Goal: Register for event/course: Sign up to attend an event or enroll in a course

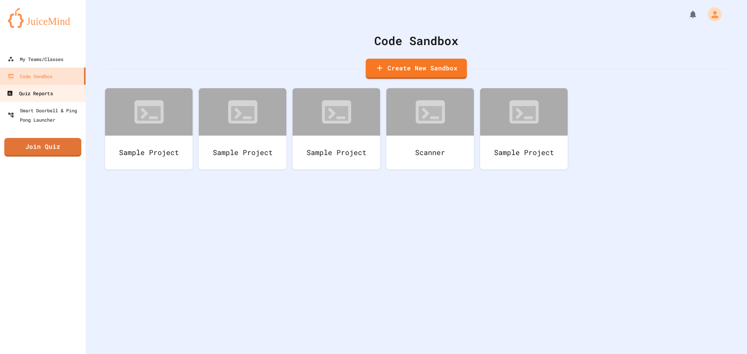
click at [42, 89] on div "Quiz Reports" at bounding box center [30, 94] width 46 height 10
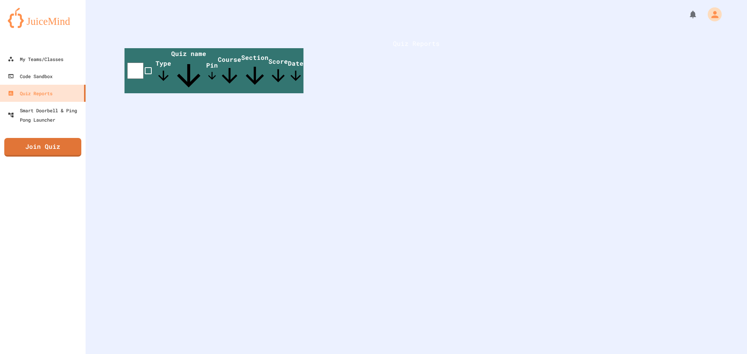
click at [206, 79] on span "Quiz name" at bounding box center [188, 71] width 35 height 44
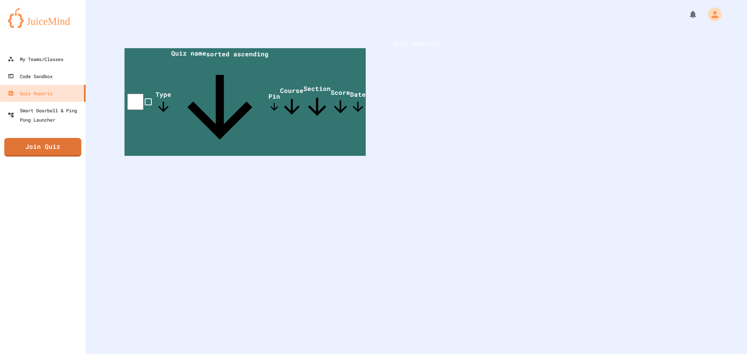
click at [303, 86] on span "Course" at bounding box center [291, 102] width 23 height 32
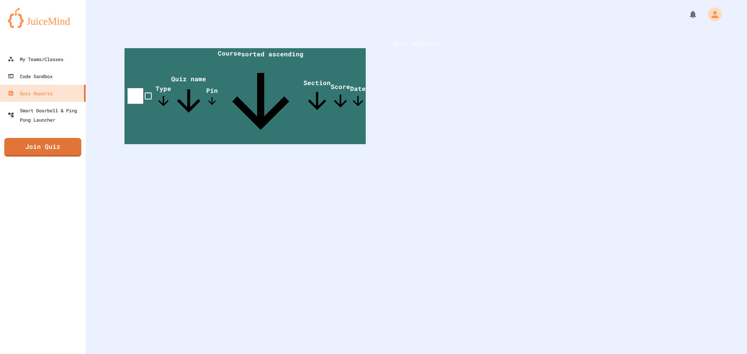
click at [206, 76] on span "Quiz name" at bounding box center [188, 97] width 35 height 44
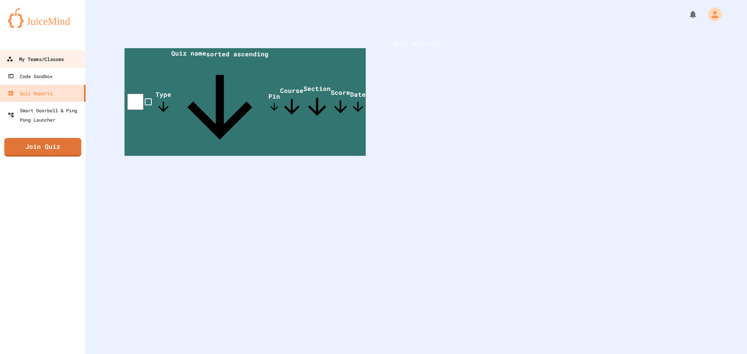
click at [45, 53] on link "My Teams/Classes" at bounding box center [43, 59] width 88 height 18
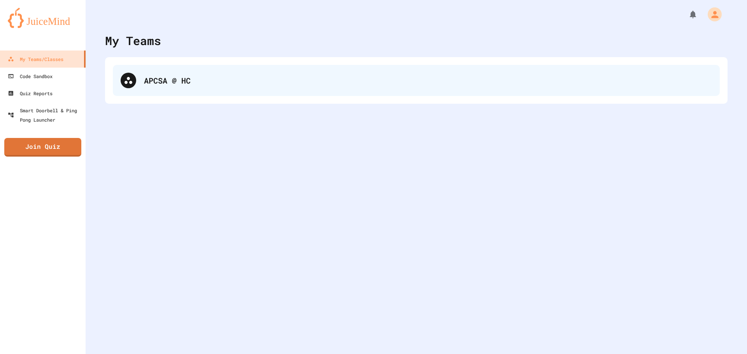
click at [141, 79] on div "APCSA @ HC" at bounding box center [416, 80] width 607 height 31
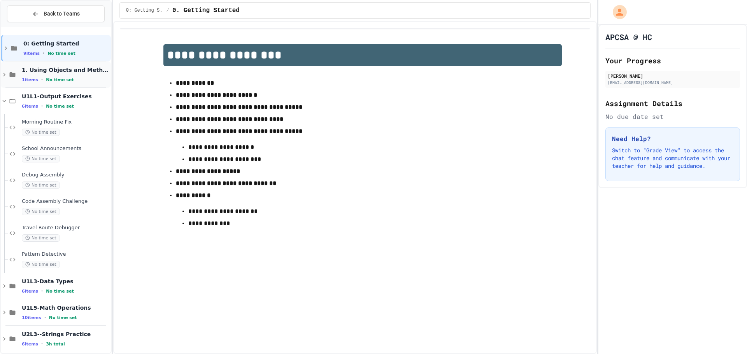
scroll to position [7, 0]
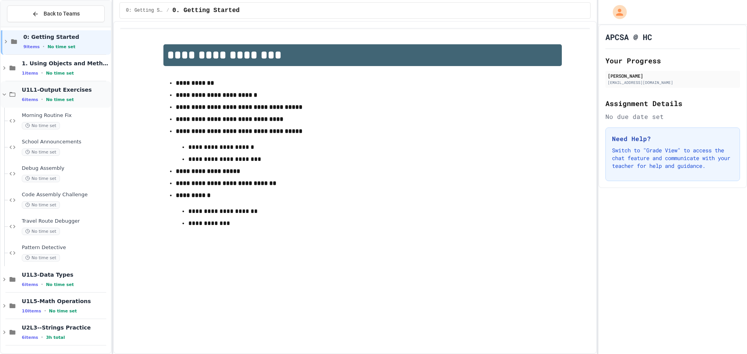
click at [61, 95] on div "U1L1-Output Exercises 6 items • No time set" at bounding box center [66, 94] width 88 height 16
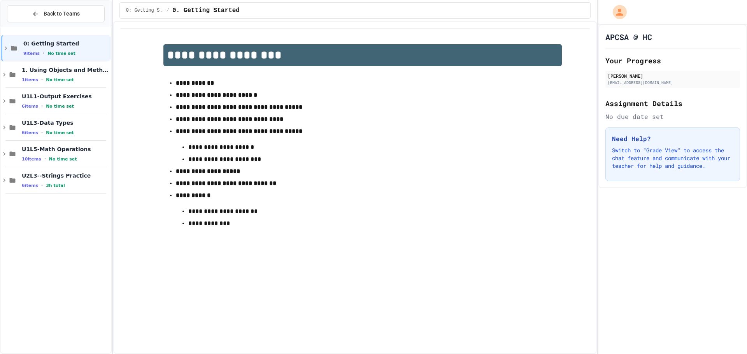
scroll to position [0, 0]
click at [55, 189] on div "U2L3--Strings Practice 6 items • 3h total" at bounding box center [56, 180] width 110 height 26
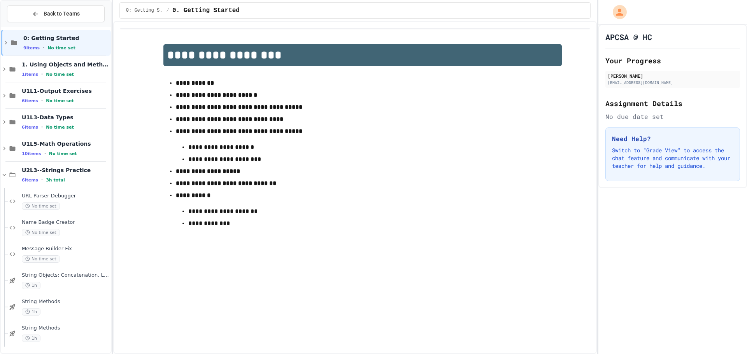
scroll to position [7, 0]
click at [80, 18] on button "Back to Teams" at bounding box center [56, 13] width 98 height 17
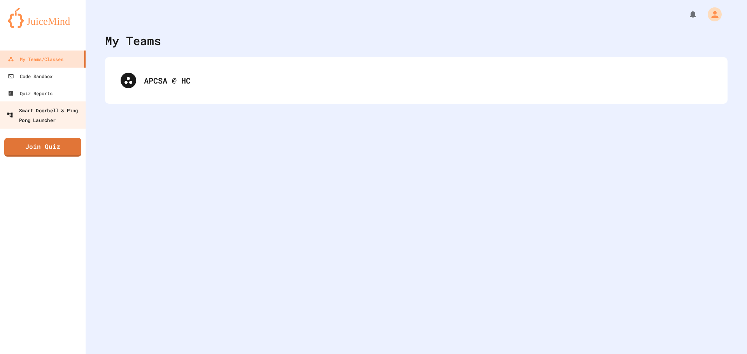
click at [55, 107] on div "Smart Doorbell & Ping Pong Launcher" at bounding box center [45, 114] width 77 height 19
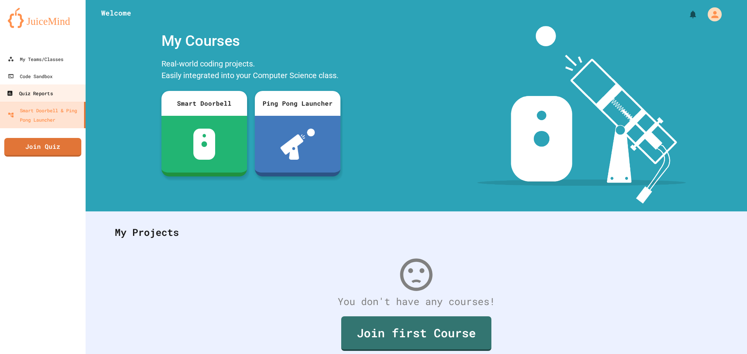
click at [43, 100] on link "Quiz Reports" at bounding box center [43, 93] width 88 height 18
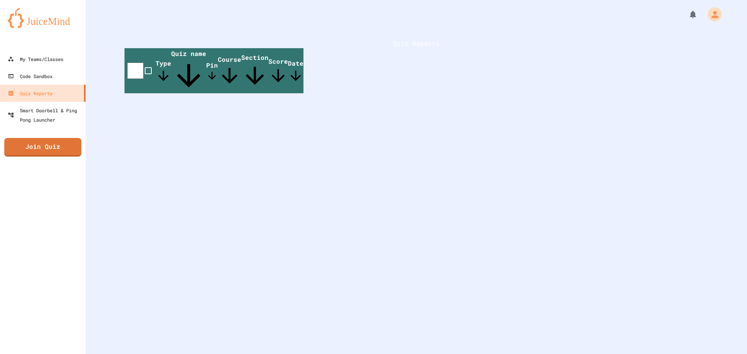
click at [2, 48] on div at bounding box center [43, 43] width 86 height 16
click at [56, 57] on div "My Teams/Classes" at bounding box center [35, 59] width 57 height 10
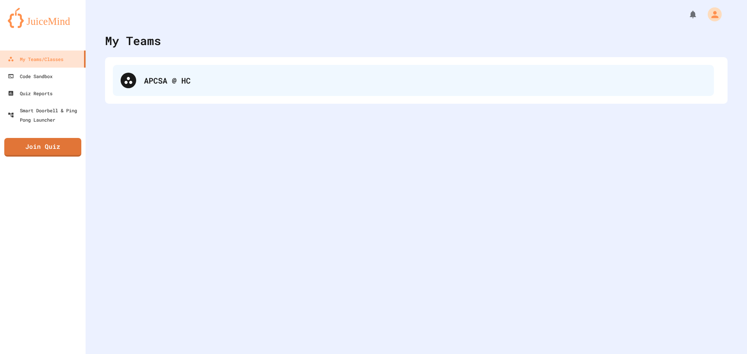
click at [189, 83] on div "APCSA @ HC" at bounding box center [416, 80] width 607 height 31
click at [215, 82] on div "APCSA @ HC" at bounding box center [428, 81] width 568 height 12
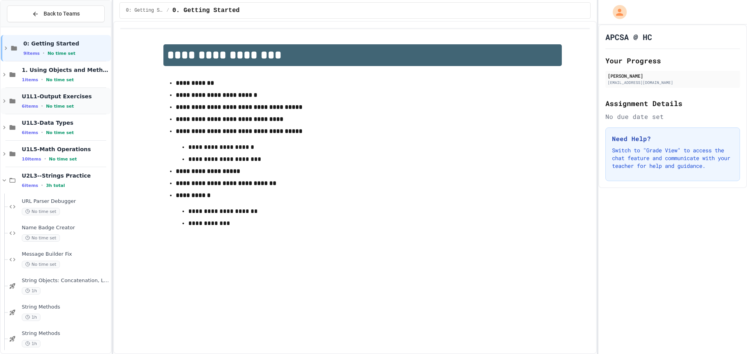
scroll to position [7, 0]
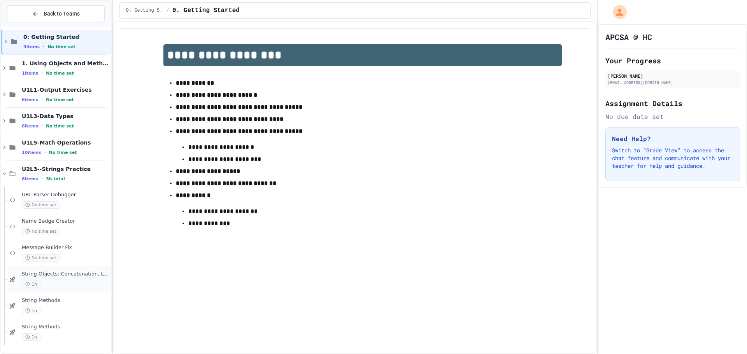
click at [44, 278] on div "String Objects: Concatenation, Literals, and More 1h" at bounding box center [66, 279] width 88 height 17
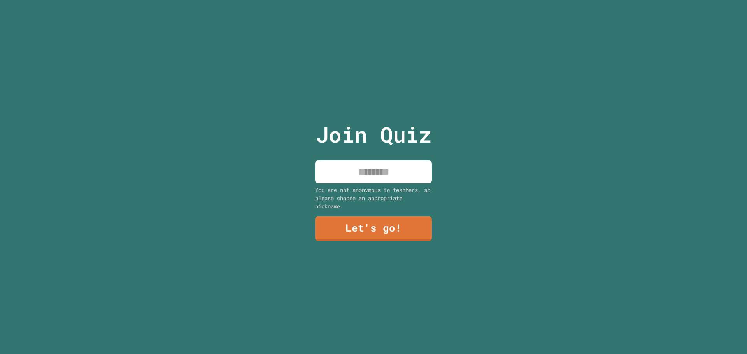
click at [399, 170] on input at bounding box center [373, 172] width 117 height 23
type input "*******"
click at [384, 212] on div "Join Quiz ******* You are not anonymous to teachers, so please choose an approp…" at bounding box center [373, 177] width 131 height 354
click at [382, 230] on link "Let's go!" at bounding box center [373, 229] width 119 height 26
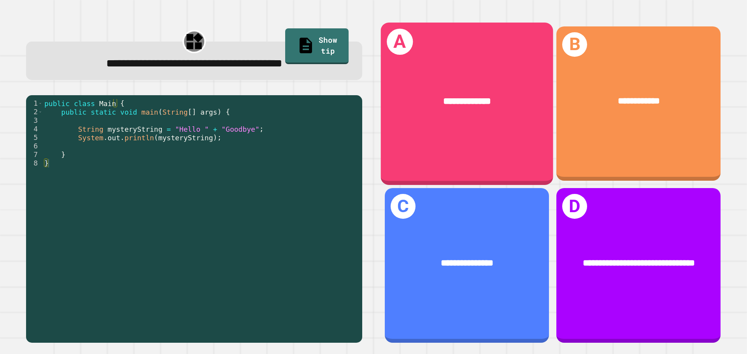
click at [442, 137] on div "**********" at bounding box center [467, 104] width 172 height 162
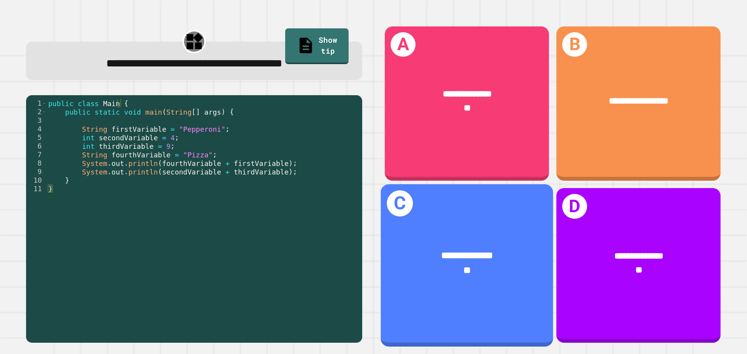
click at [468, 264] on div "**" at bounding box center [467, 271] width 134 height 14
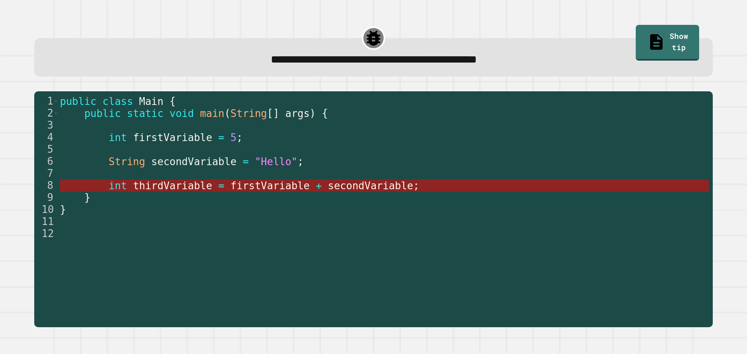
click at [345, 186] on span "secondVariable" at bounding box center [370, 186] width 85 height 12
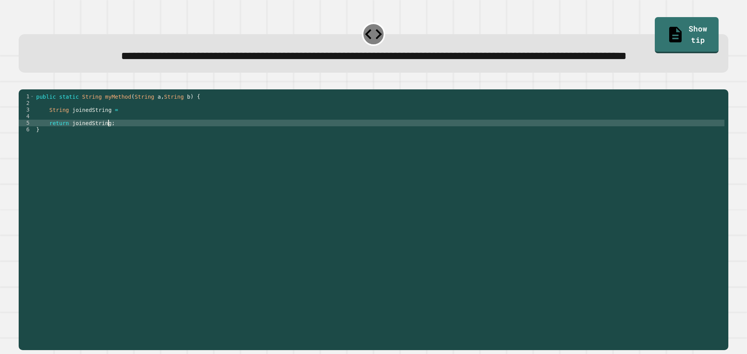
click at [164, 155] on div "public static String myMethod ( String a , String b ) { String joinedString = r…" at bounding box center [380, 202] width 690 height 218
click at [160, 156] on div "public static String myMethod ( String a , String b ) { String joinedString = r…" at bounding box center [380, 202] width 690 height 218
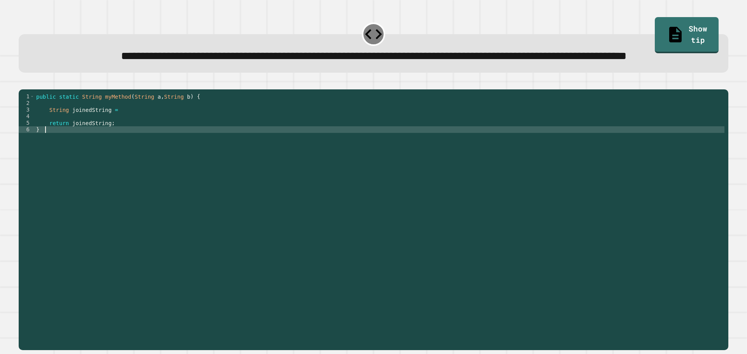
click at [159, 138] on div "public static String myMethod ( String a , String b ) { String joinedString = r…" at bounding box center [380, 202] width 690 height 218
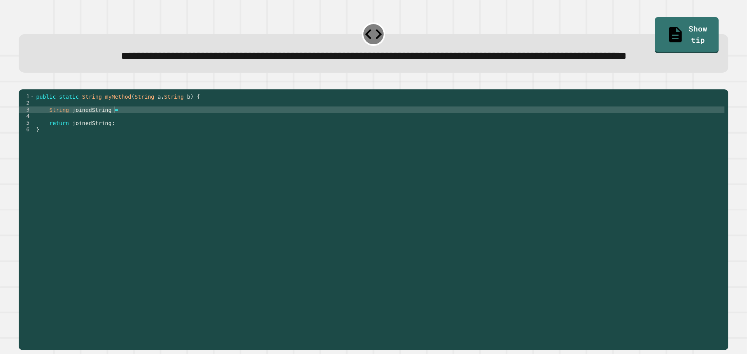
click at [139, 137] on div "public static String myMethod ( String a , String b ) { String joinedString = r…" at bounding box center [380, 202] width 690 height 218
type textarea "**********"
click at [23, 83] on icon "button" at bounding box center [23, 83] width 0 height 0
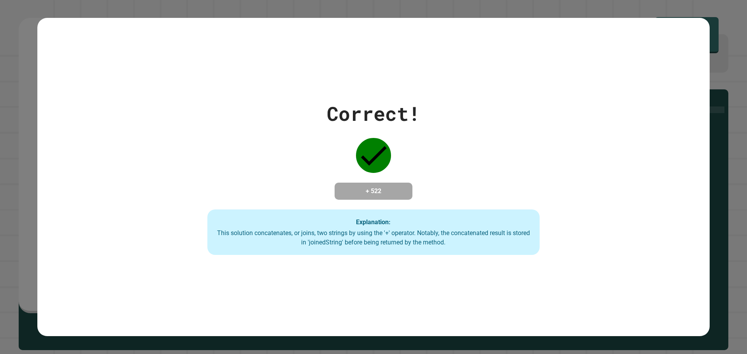
click at [235, 247] on div "This solution concatenates, or joins, two strings by using the '+' operator. No…" at bounding box center [373, 238] width 316 height 19
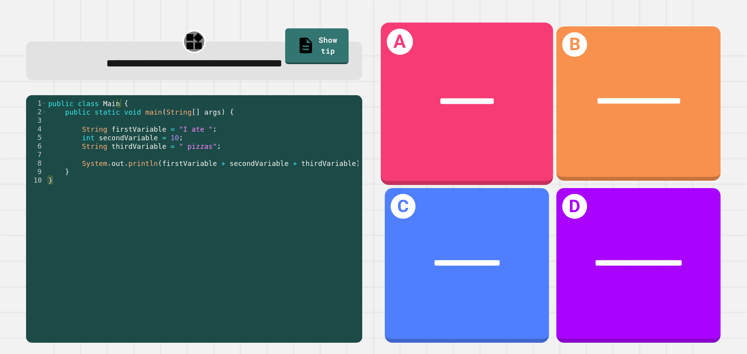
click at [483, 133] on div "**********" at bounding box center [467, 104] width 172 height 162
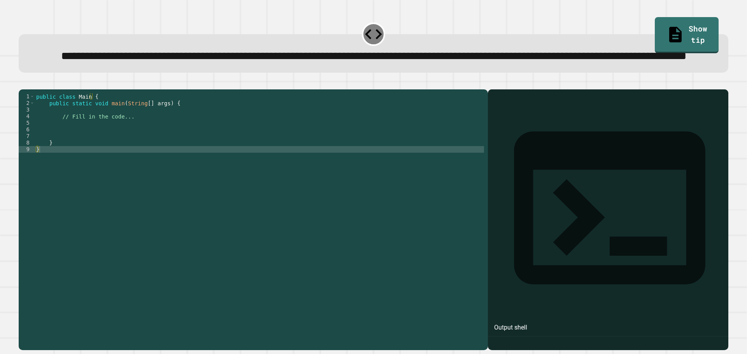
click at [86, 150] on div "public class Main { public static void main ( String [ ] args ) { // Fill in th…" at bounding box center [259, 202] width 449 height 218
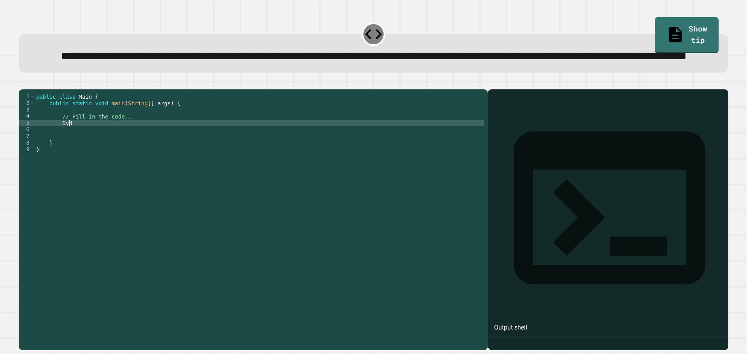
type textarea "*"
click at [23, 83] on icon "button" at bounding box center [23, 83] width 0 height 0
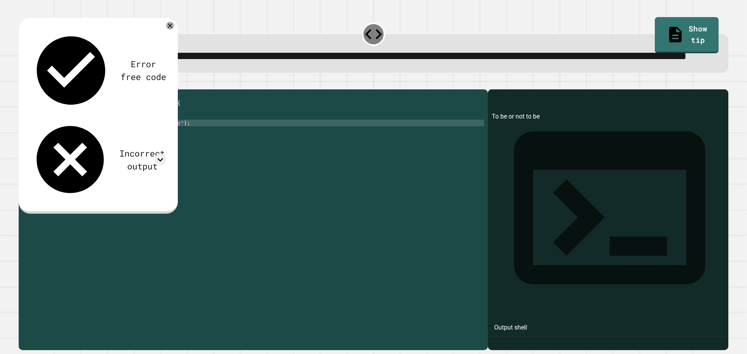
click at [113, 152] on div "public class Main { public static void main ( String [ ] args ) { // Fill in th…" at bounding box center [259, 202] width 449 height 218
click at [23, 83] on icon "button" at bounding box center [23, 83] width 0 height 0
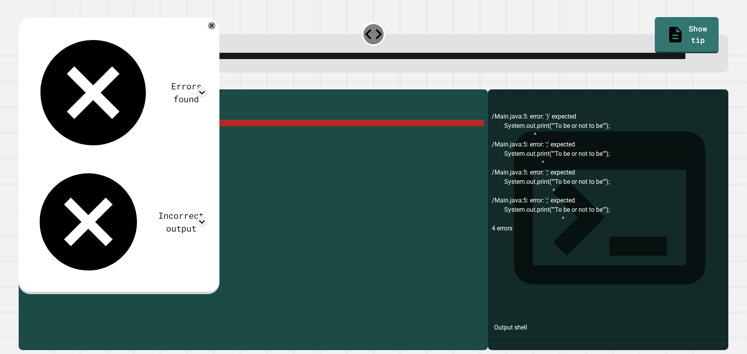
click at [116, 152] on div "public class Main { public static void main ( String [ ] args ) { // Fill in th…" at bounding box center [259, 202] width 449 height 218
type textarea "**********"
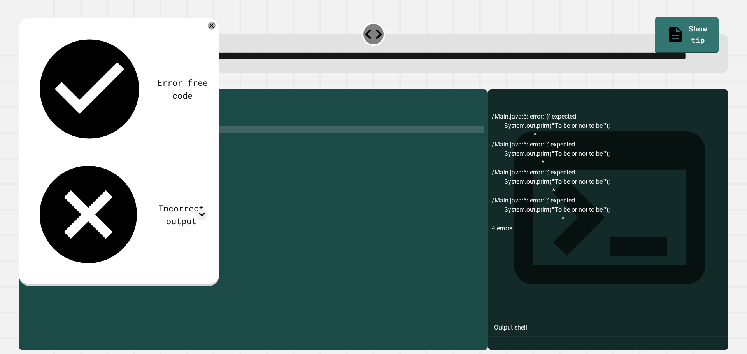
scroll to position [0, 0]
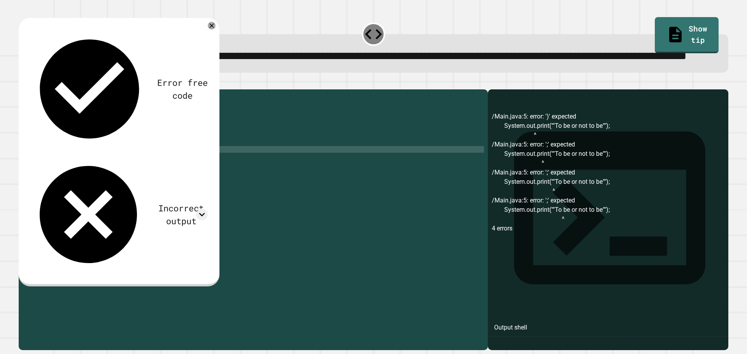
type textarea "*"
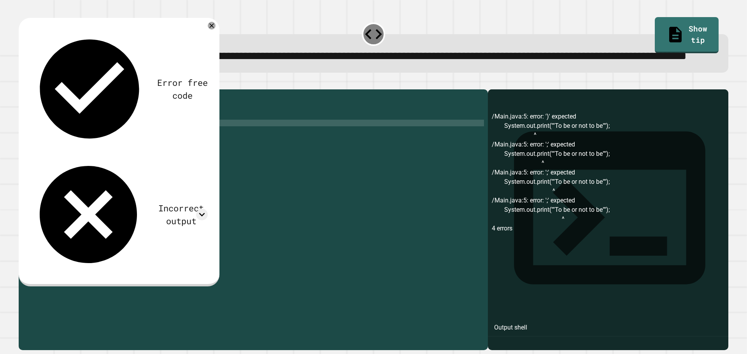
scroll to position [0, 5]
click at [23, 83] on icon "button" at bounding box center [23, 83] width 0 height 0
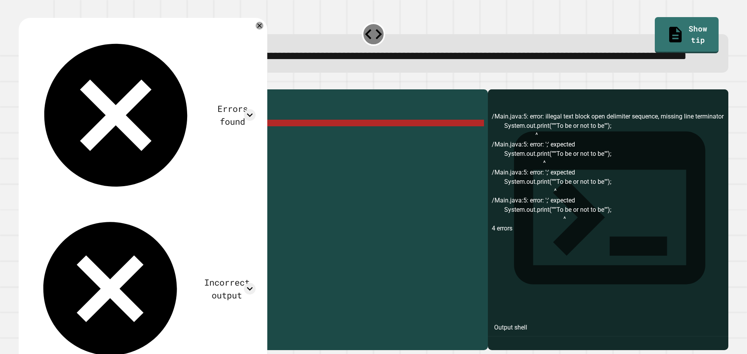
click at [129, 151] on div "public class Main { public static void main ( String [ ] args ) { // Fill in th…" at bounding box center [259, 202] width 449 height 218
click at [117, 152] on div "public class Main { public static void main ( String [ ] args ) { // Fill in th…" at bounding box center [259, 202] width 449 height 218
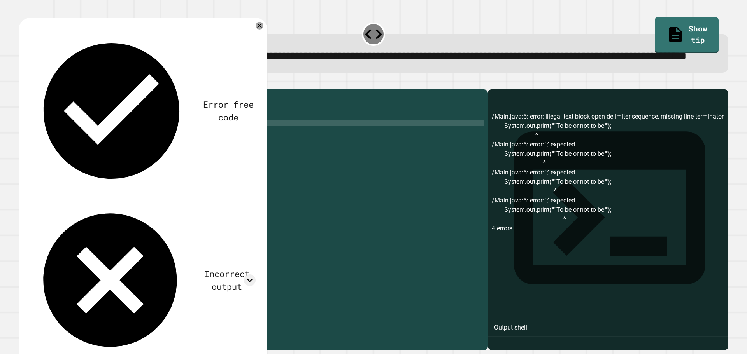
click at [23, 83] on button "button" at bounding box center [23, 83] width 0 height 0
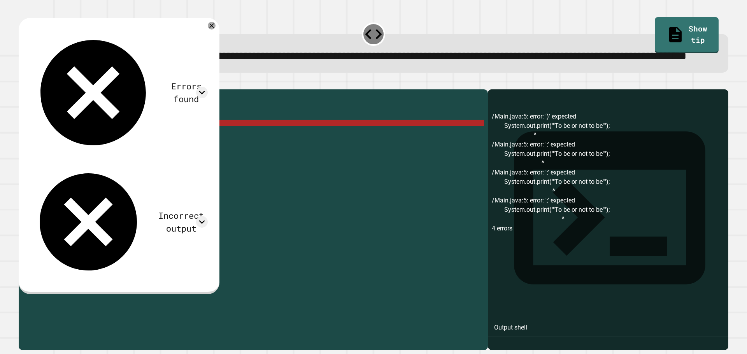
scroll to position [0, 0]
click at [168, 204] on div "public class Main { public static void main ( String [ ] args ) { // Fill in th…" at bounding box center [259, 202] width 449 height 218
click at [216, 30] on icon at bounding box center [211, 25] width 9 height 9
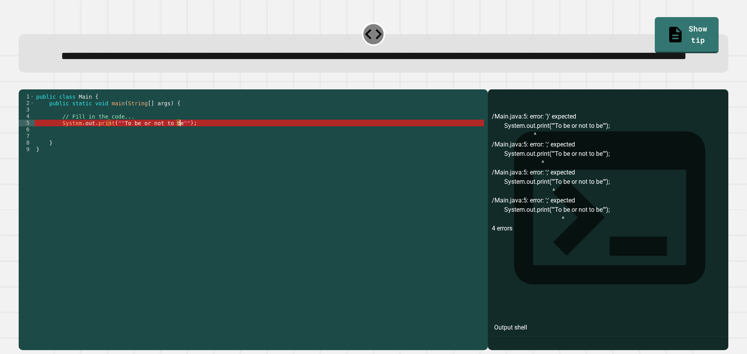
click at [181, 150] on div "public class Main { public static void main ( String [ ] args ) { // Fill in th…" at bounding box center [259, 202] width 449 height 218
click at [175, 153] on div "public class Main { public static void main ( String [ ] args ) { // Fill in th…" at bounding box center [259, 202] width 449 height 218
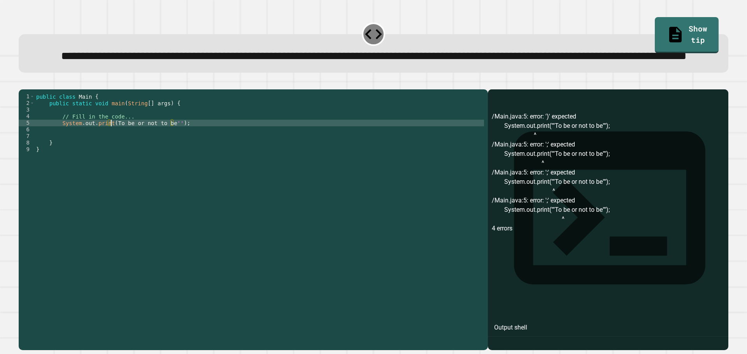
scroll to position [0, 5]
click at [23, 83] on button "button" at bounding box center [23, 83] width 0 height 0
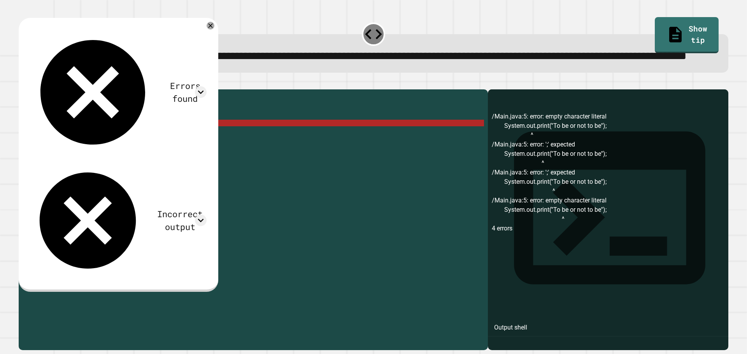
click at [177, 150] on div "public class Main { public static void main ( String [ ] args ) { // Fill in th…" at bounding box center [259, 202] width 449 height 218
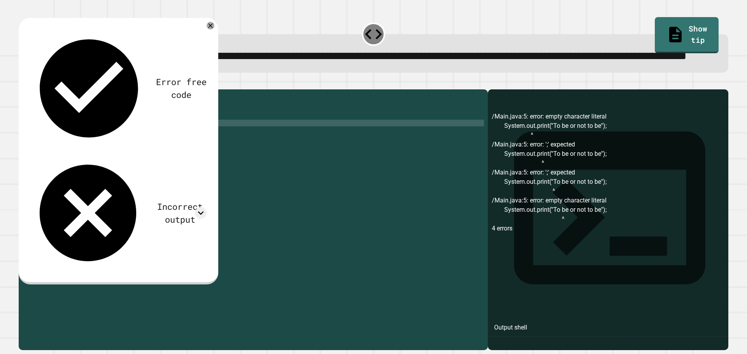
scroll to position [0, 6]
type textarea "**********"
click at [23, 83] on icon "button" at bounding box center [23, 83] width 0 height 0
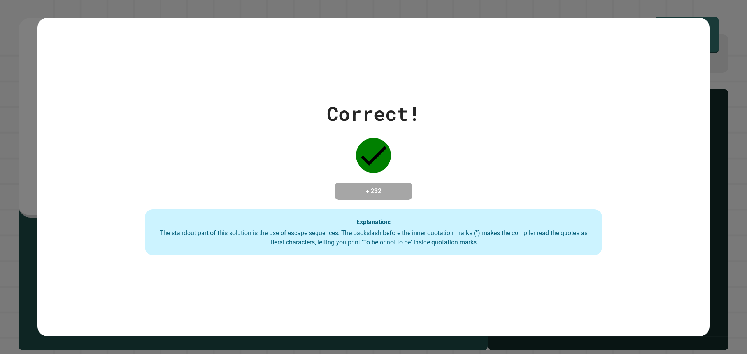
click at [377, 260] on div "Correct! + 232 Explanation: The standout part of this solution is the use of es…" at bounding box center [373, 177] width 672 height 319
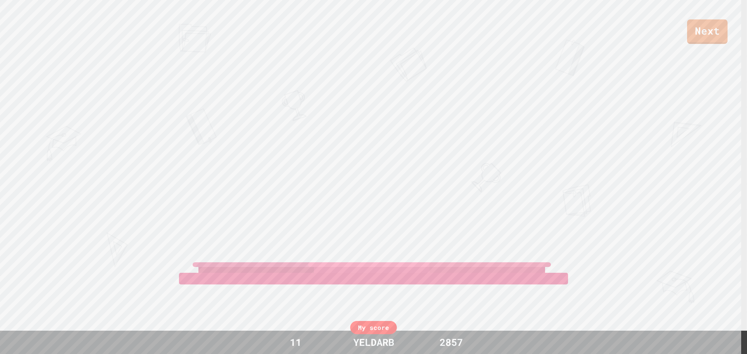
click at [438, 175] on div "Next COHEN KYLER PRESTON 41 View leaderboard" at bounding box center [373, 177] width 747 height 354
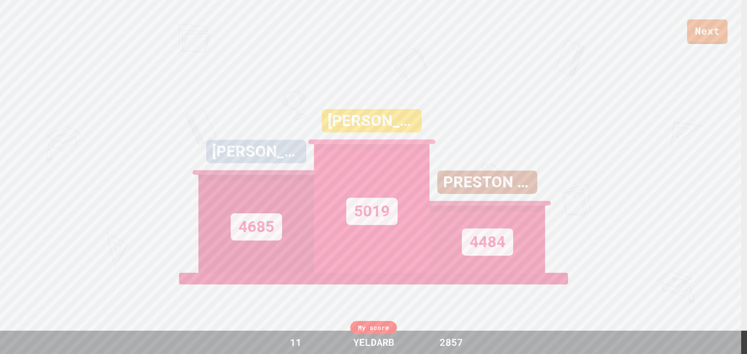
click at [465, 194] on div "PRESTON 41" at bounding box center [487, 182] width 100 height 23
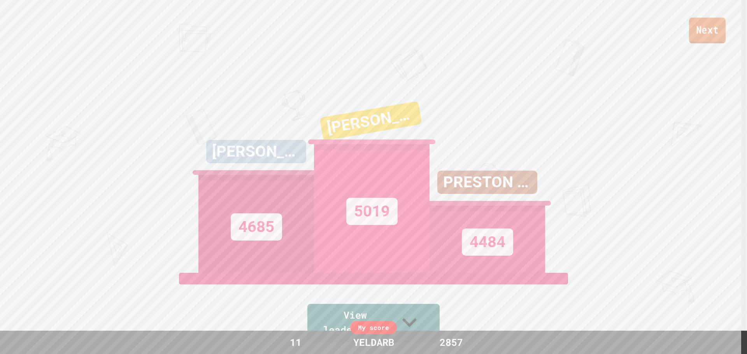
click at [699, 28] on link "Next" at bounding box center [707, 31] width 37 height 26
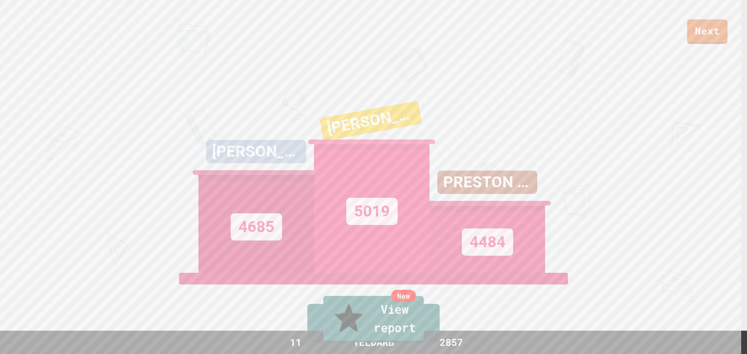
click at [382, 322] on link "New View report" at bounding box center [373, 319] width 100 height 47
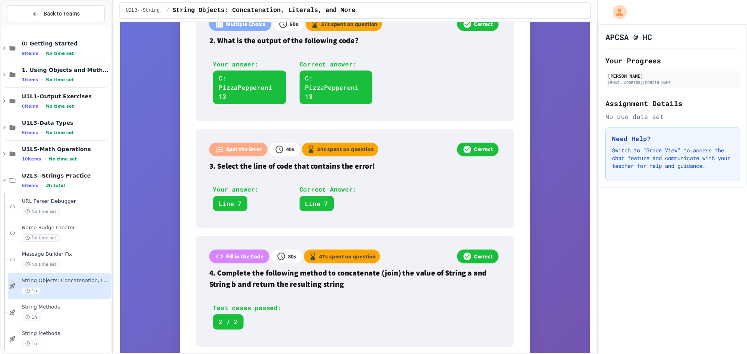
scroll to position [465, 0]
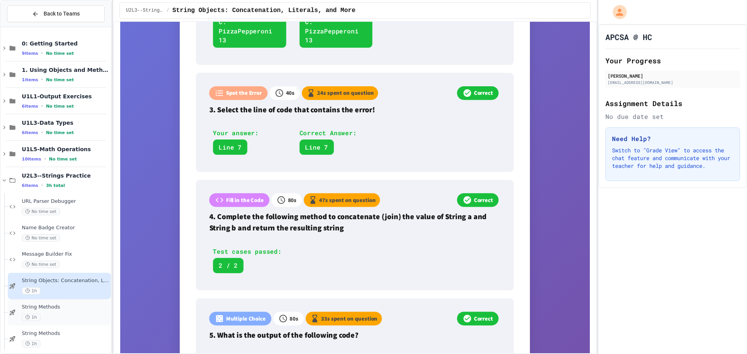
click at [55, 307] on span "String Methods" at bounding box center [66, 307] width 88 height 7
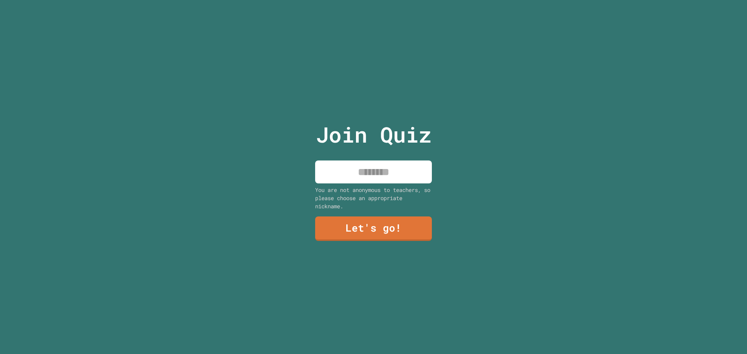
click at [377, 165] on input at bounding box center [373, 172] width 117 height 23
type input "*******"
click at [375, 231] on link "Let's go!" at bounding box center [374, 229] width 116 height 26
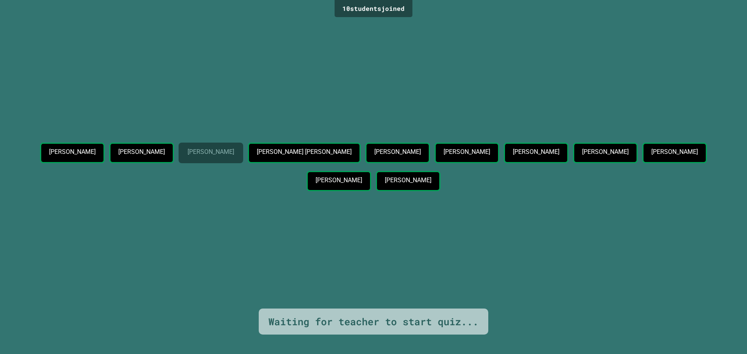
click at [243, 143] on div "[PERSON_NAME]" at bounding box center [211, 153] width 65 height 21
click at [303, 316] on div "Waiting for teacher to start quiz..." at bounding box center [373, 322] width 210 height 15
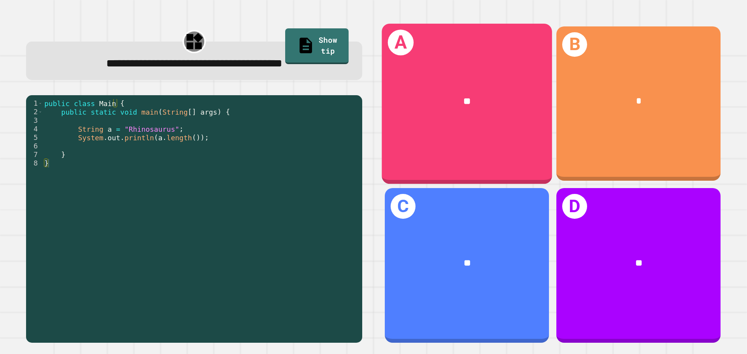
click at [442, 103] on div "**" at bounding box center [467, 102] width 133 height 14
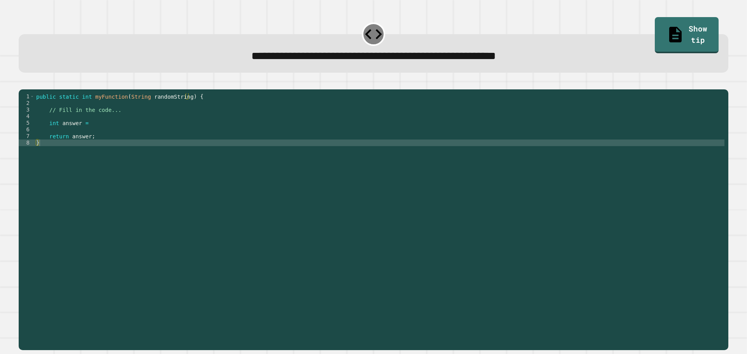
click at [173, 136] on div "public static int myFunction ( String randomString ) { // Fill in the code... i…" at bounding box center [380, 212] width 690 height 238
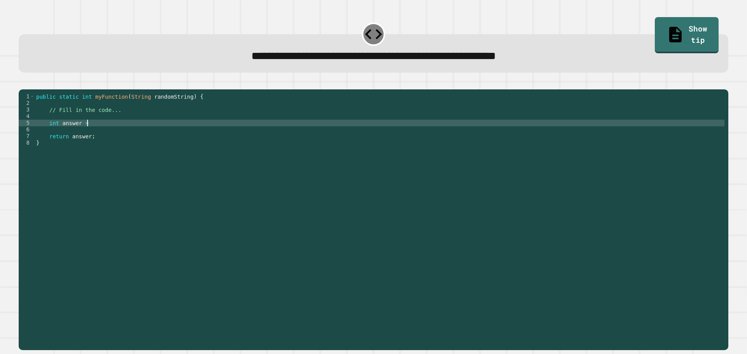
click at [151, 141] on div "public static int myFunction ( String randomString ) { // Fill in the code... i…" at bounding box center [380, 212] width 690 height 238
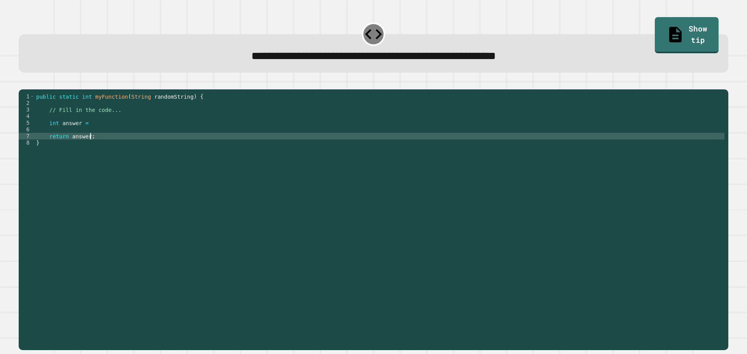
click at [151, 150] on div "public static int myFunction ( String randomString ) { // Fill in the code... i…" at bounding box center [380, 212] width 690 height 238
click at [107, 136] on div "public static int myFunction ( String randomString ) { // Fill in the code... i…" at bounding box center [380, 212] width 690 height 238
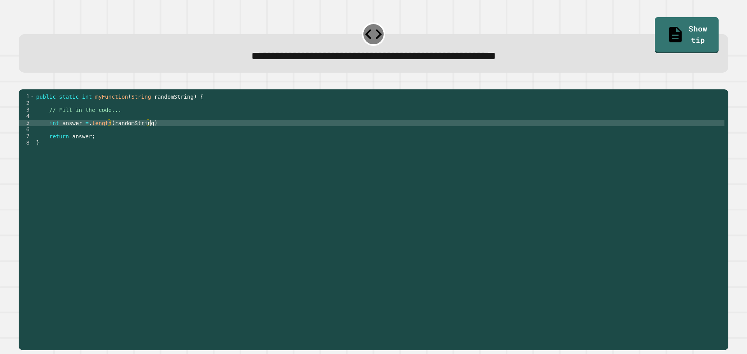
scroll to position [0, 8]
click at [23, 83] on icon "button" at bounding box center [23, 83] width 0 height 0
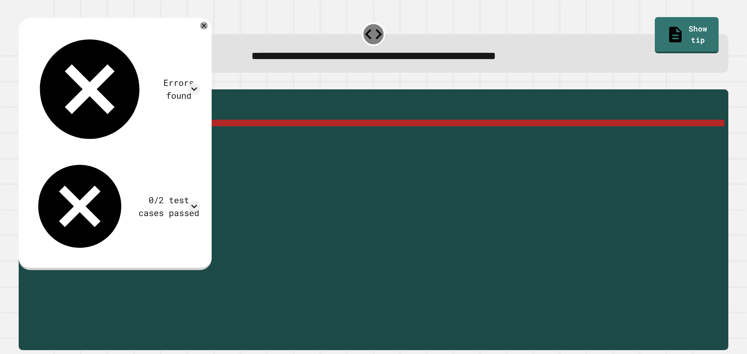
click at [96, 135] on div "public static int myFunction ( String randomString ) { // Fill in the code... i…" at bounding box center [380, 212] width 690 height 238
click at [91, 134] on div "public static int myFunction ( String randomString ) { // Fill in the code... i…" at bounding box center [380, 212] width 690 height 238
click at [86, 133] on div "public static int myFunction ( String randomString ) { // Fill in the code... i…" at bounding box center [380, 212] width 690 height 238
click at [110, 137] on div "public static int myFunction ( String randomString ) { // Fill in the code... i…" at bounding box center [380, 212] width 690 height 238
click at [89, 133] on div "public static int myFunction ( String randomString ) { // Fill in the code... i…" at bounding box center [380, 212] width 690 height 238
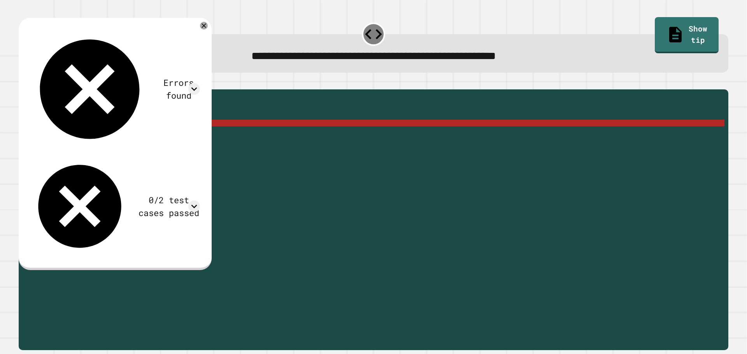
click at [106, 135] on div "public static int myFunction ( String randomString ) { // Fill in the code... i…" at bounding box center [380, 212] width 690 height 238
click at [107, 135] on div "public static int myFunction ( String randomString ) { // Fill in the code... i…" at bounding box center [380, 212] width 690 height 238
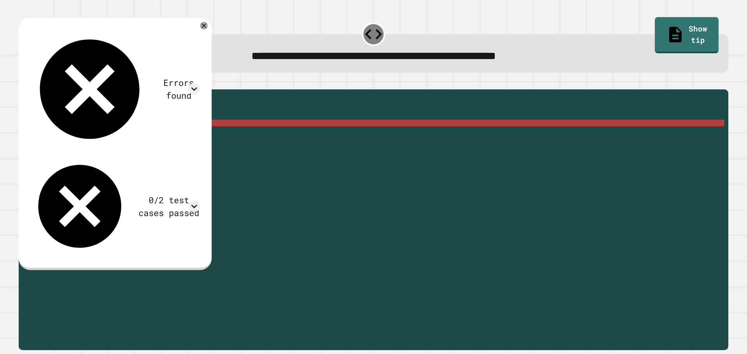
click at [147, 134] on div "public static int myFunction ( String randomString ) { // Fill in the code... i…" at bounding box center [380, 212] width 690 height 238
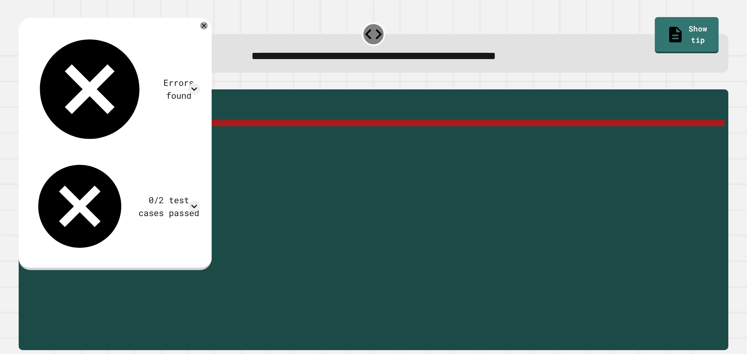
drag, startPoint x: 148, startPoint y: 134, endPoint x: 125, endPoint y: 136, distance: 23.4
click at [125, 136] on div "public static int myFunction ( String randomString ) { // Fill in the code... i…" at bounding box center [380, 212] width 690 height 238
drag, startPoint x: 149, startPoint y: 135, endPoint x: 109, endPoint y: 133, distance: 40.9
click at [109, 133] on div "public static int myFunction ( String randomString ) { // Fill in the code... i…" at bounding box center [380, 212] width 690 height 238
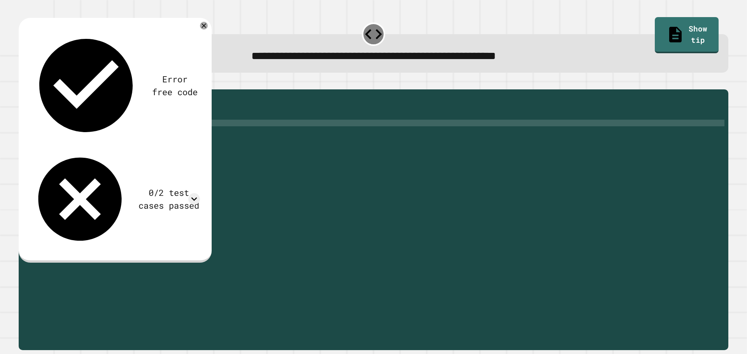
scroll to position [0, 6]
click at [144, 135] on div "public static int myFunction ( String randomString ) { // Fill in the code... i…" at bounding box center [380, 212] width 690 height 238
type textarea "**********"
click at [23, 83] on button "button" at bounding box center [23, 83] width 0 height 0
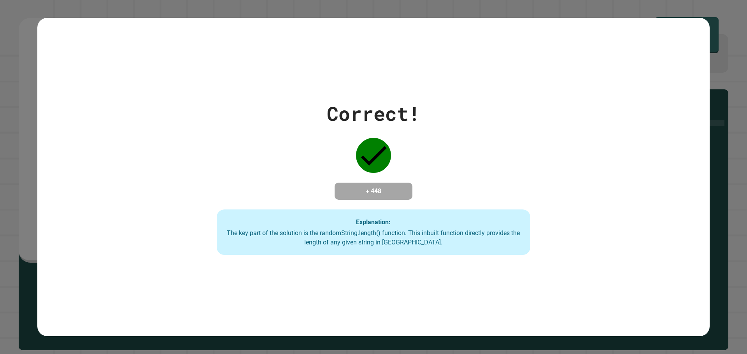
click at [444, 139] on div "Correct! + 448 Explanation: The key part of the solution is the randomString.le…" at bounding box center [373, 177] width 448 height 156
click at [405, 157] on div "Correct! + 448 Explanation: The key part of the solution is the randomString.le…" at bounding box center [373, 177] width 448 height 156
click at [403, 156] on div "Correct! + 448 Explanation: The key part of the solution is the randomString.le…" at bounding box center [373, 177] width 448 height 156
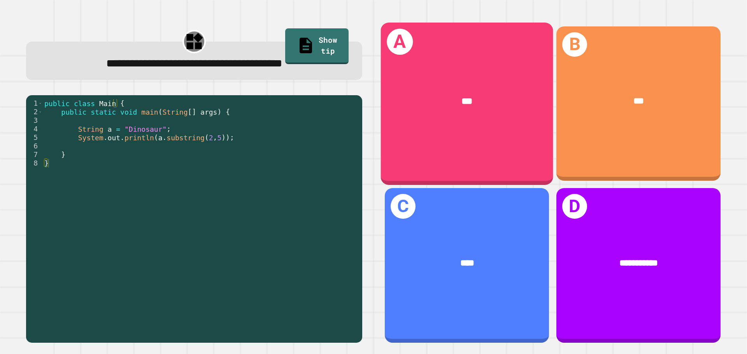
click at [445, 101] on div "***" at bounding box center [467, 101] width 134 height 14
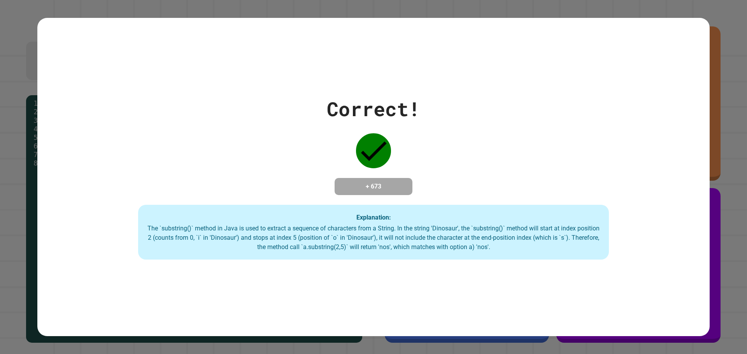
click at [358, 195] on div "+ 673" at bounding box center [374, 186] width 78 height 17
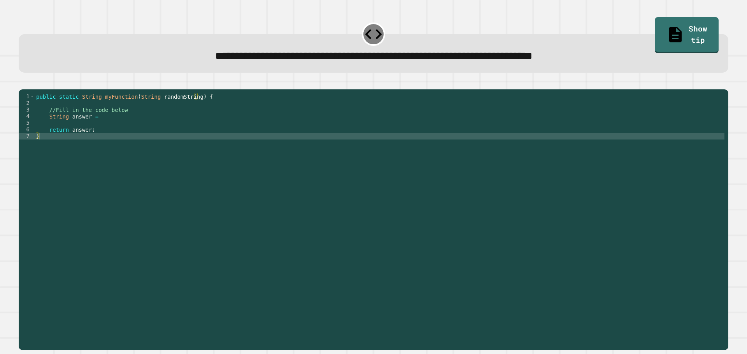
click at [95, 144] on div "public static String myFunction ( String randomString ) { //Fill in the code be…" at bounding box center [380, 212] width 690 height 238
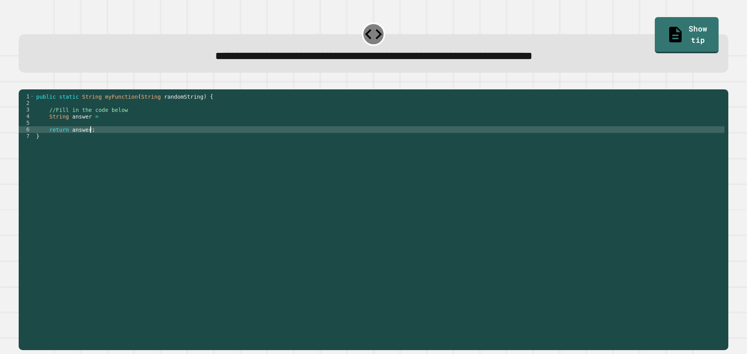
click at [100, 134] on div "public static String myFunction ( String randomString ) { //Fill in the code be…" at bounding box center [380, 212] width 690 height 238
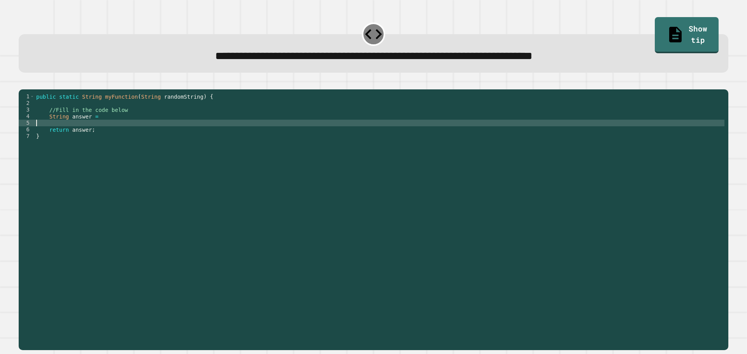
click at [101, 125] on div "public static String myFunction ( String randomString ) { //Fill in the code be…" at bounding box center [380, 212] width 690 height 238
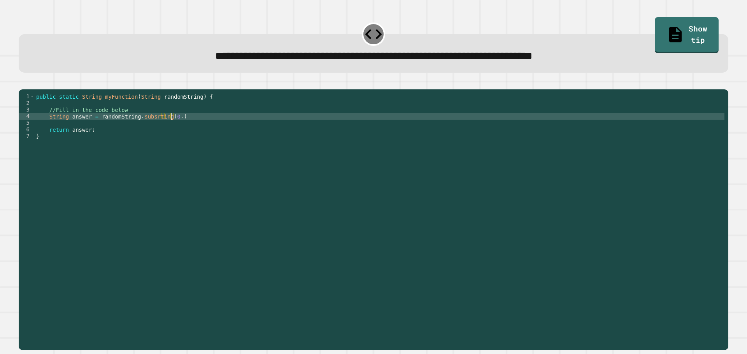
scroll to position [0, 9]
type textarea "**********"
click at [23, 83] on button "button" at bounding box center [23, 83] width 0 height 0
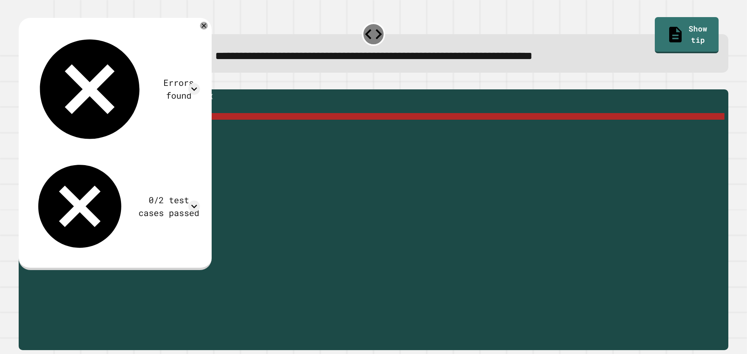
click at [177, 129] on div "public static String myFunction ( String randomString ) { //Fill in the code be…" at bounding box center [380, 212] width 690 height 238
click at [154, 127] on div "public static String myFunction ( String randomString ) { //Fill in the code be…" at bounding box center [380, 212] width 690 height 238
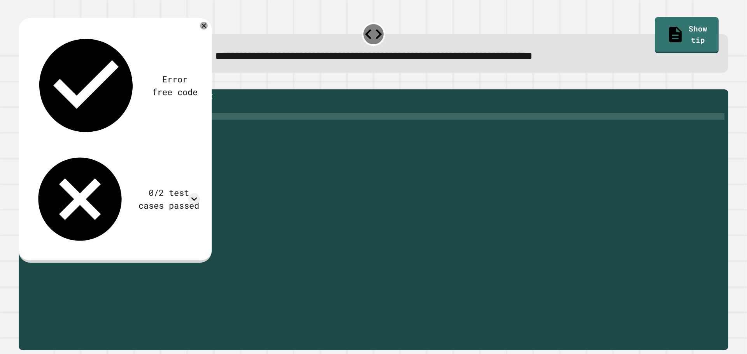
scroll to position [0, 8]
click at [36, 82] on div at bounding box center [374, 84] width 710 height 9
click at [23, 83] on button "button" at bounding box center [23, 83] width 0 height 0
click at [173, 126] on div "public static String myFunction ( String randomString ) { //Fill in the code be…" at bounding box center [380, 212] width 690 height 238
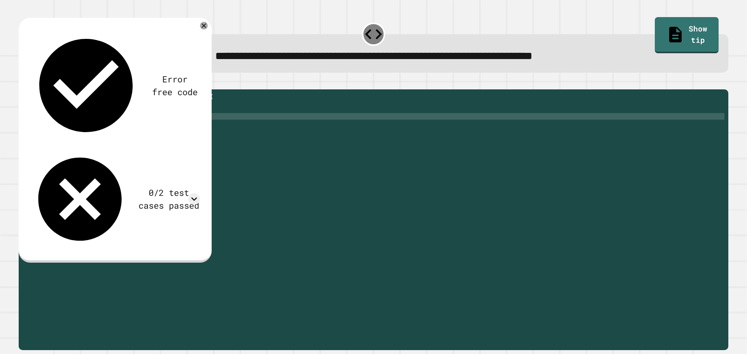
type textarea "**********"
click at [30, 91] on icon "button" at bounding box center [28, 87] width 4 height 5
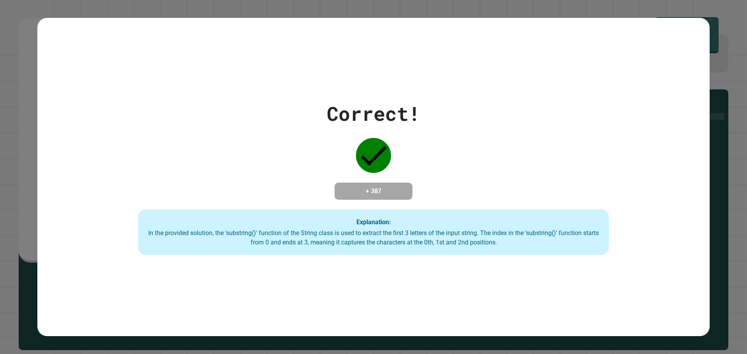
click at [382, 187] on h4 "+ 387" at bounding box center [373, 191] width 62 height 9
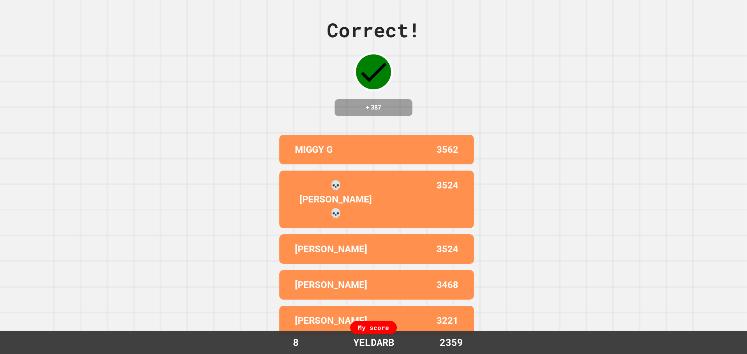
click at [382, 181] on div "💀[PERSON_NAME]💀 3524" at bounding box center [376, 200] width 195 height 58
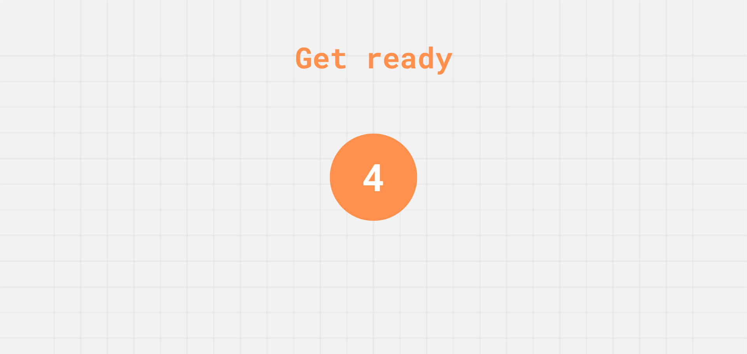
click at [389, 184] on div "4" at bounding box center [374, 177] width 88 height 88
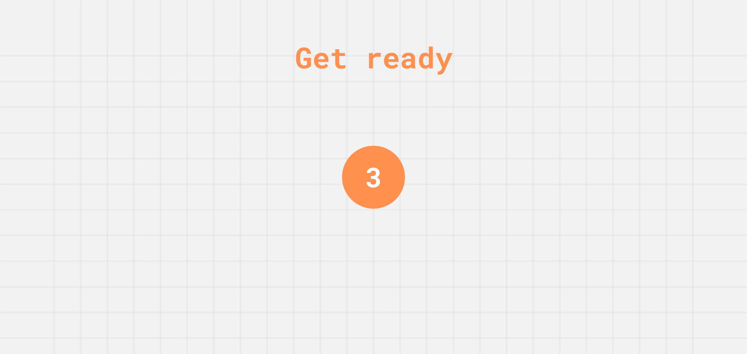
click at [405, 182] on div "3" at bounding box center [373, 177] width 63 height 63
click at [428, 184] on div "Get ready 3" at bounding box center [373, 177] width 747 height 354
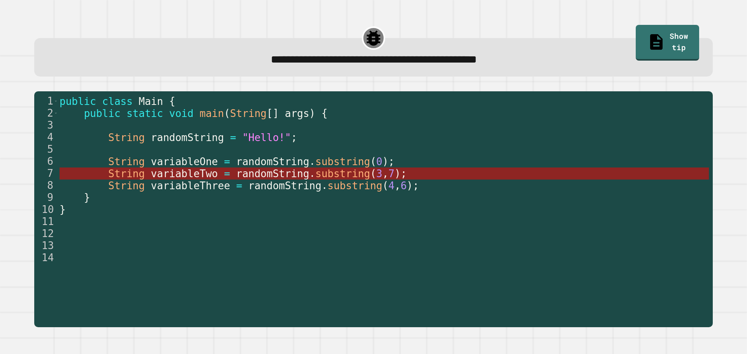
click at [316, 179] on span "substring" at bounding box center [343, 174] width 55 height 12
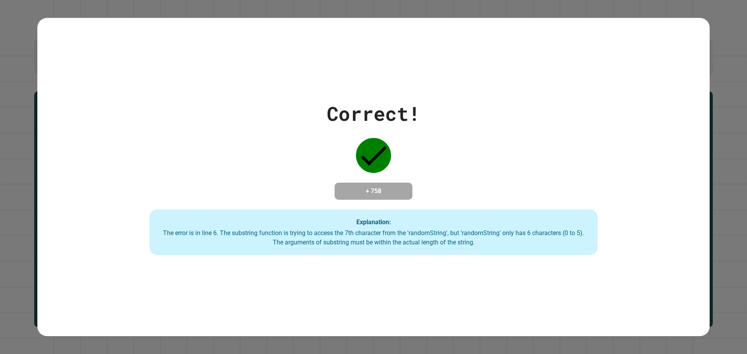
click at [372, 161] on icon at bounding box center [373, 155] width 35 height 35
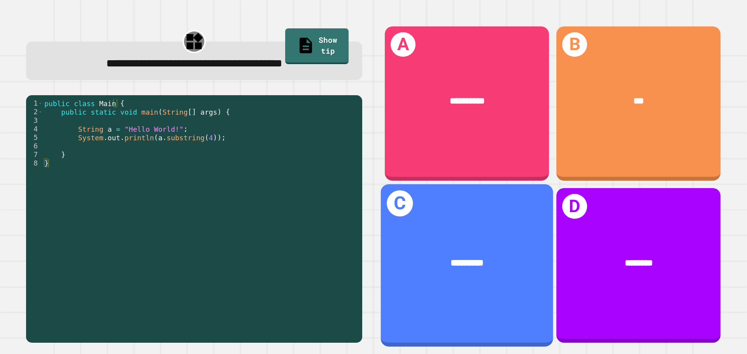
click at [469, 266] on div "*********" at bounding box center [467, 264] width 172 height 52
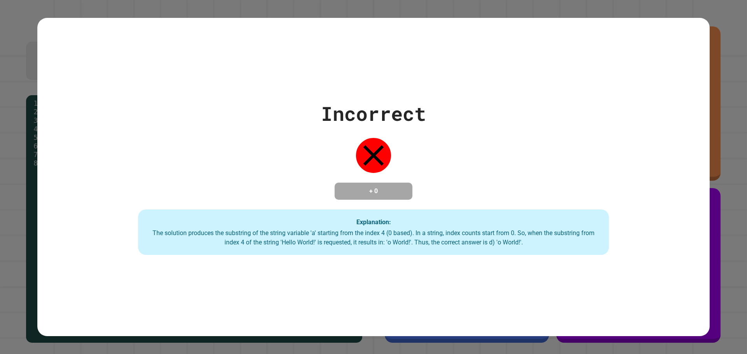
click at [373, 160] on icon at bounding box center [373, 155] width 35 height 35
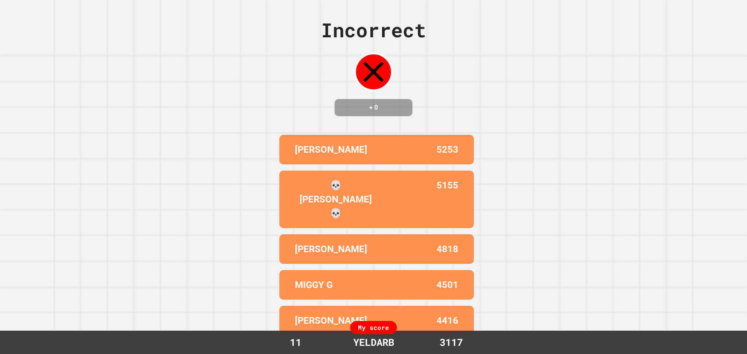
click at [377, 157] on div "5253" at bounding box center [418, 150] width 82 height 14
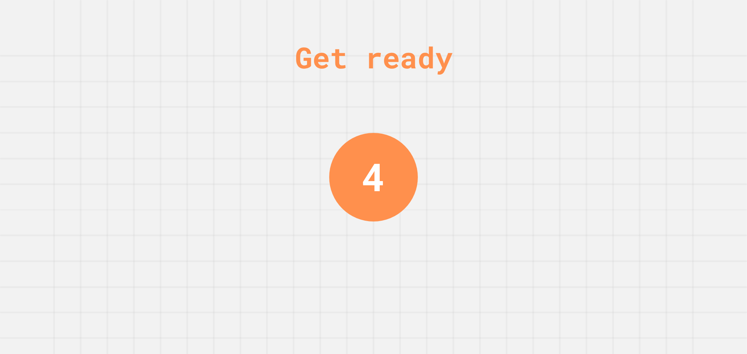
click at [456, 194] on div "Get ready 4" at bounding box center [373, 177] width 747 height 354
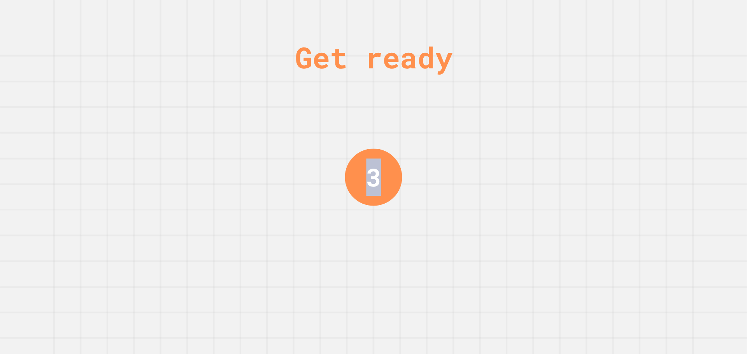
click at [456, 194] on div "Get ready 3" at bounding box center [373, 177] width 747 height 354
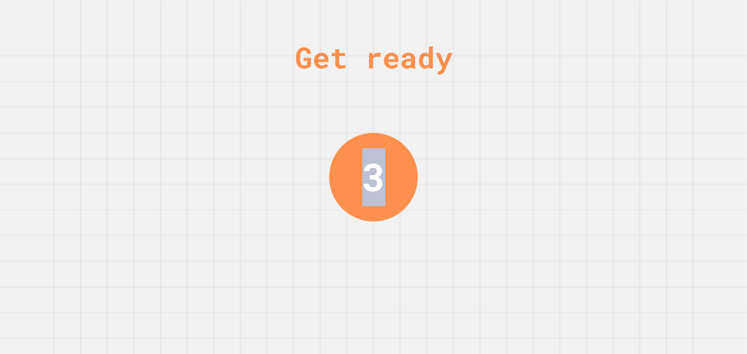
click at [461, 202] on div "Get ready 3" at bounding box center [373, 177] width 747 height 354
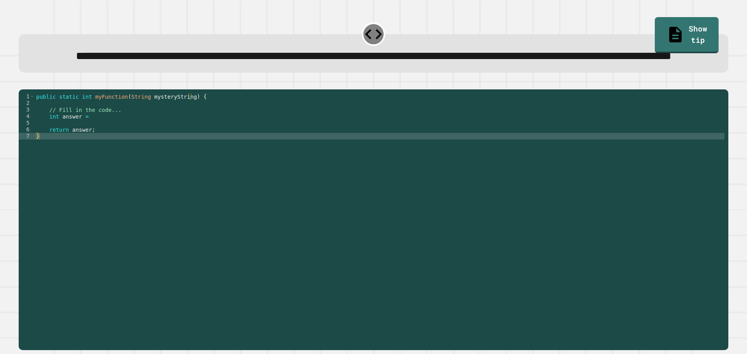
click at [154, 150] on div "public static int myFunction ( String mysteryString ) { // Fill in the code... …" at bounding box center [380, 202] width 690 height 218
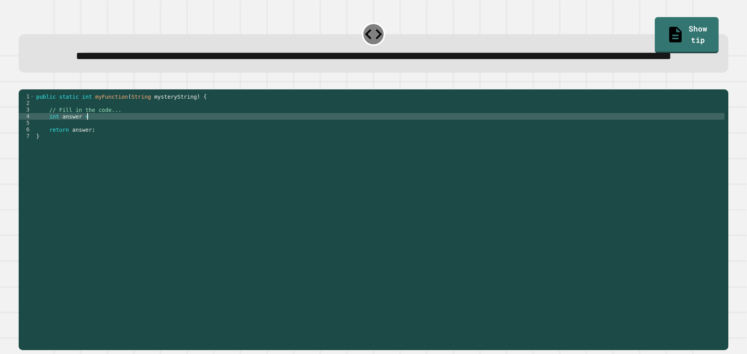
click at [155, 145] on div "public static int myFunction ( String mysteryString ) { // Fill in the code... …" at bounding box center [380, 202] width 690 height 218
type textarea "**********"
click at [23, 83] on button "button" at bounding box center [23, 83] width 0 height 0
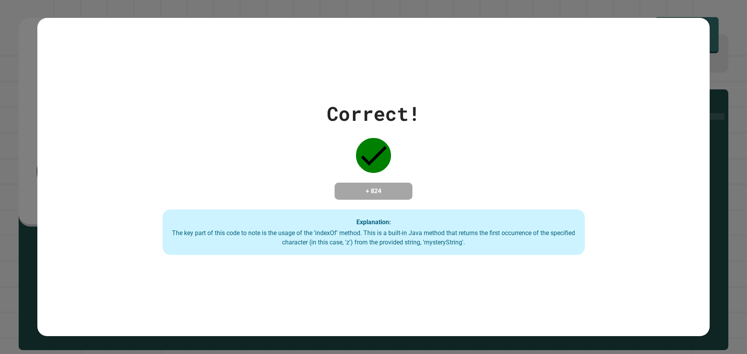
click at [523, 196] on div "Correct! + 824 Explanation: The key part of this code to note is the usage of t…" at bounding box center [373, 177] width 603 height 156
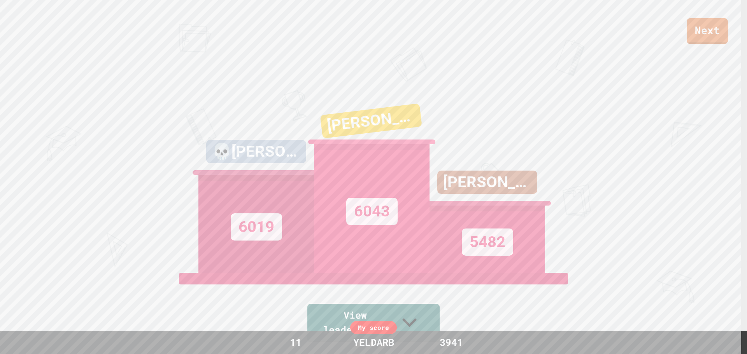
click at [711, 36] on link "Next" at bounding box center [707, 31] width 41 height 26
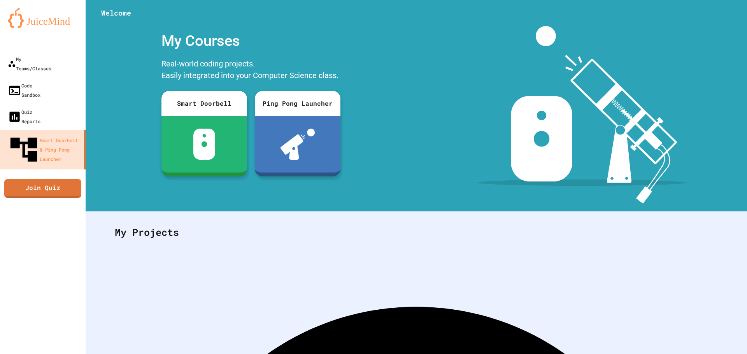
scroll to position [36, 0]
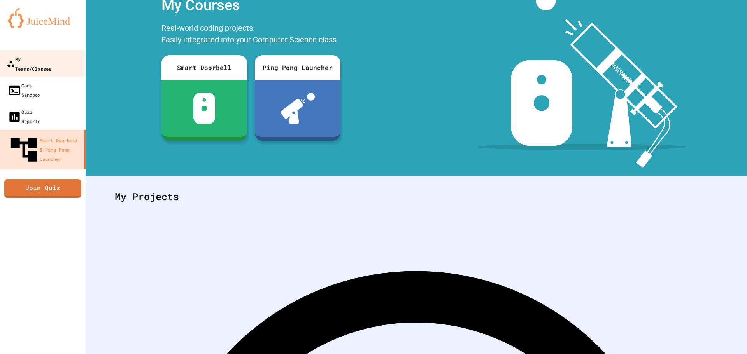
click at [50, 57] on div "My Teams/Classes" at bounding box center [29, 63] width 45 height 19
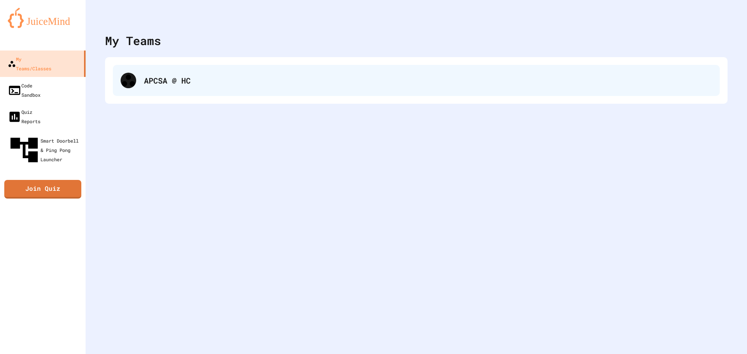
click at [179, 75] on div "APCSA @ HC" at bounding box center [428, 81] width 568 height 12
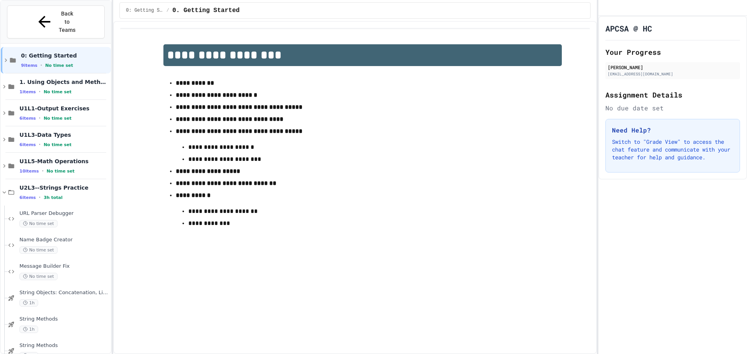
scroll to position [7, 0]
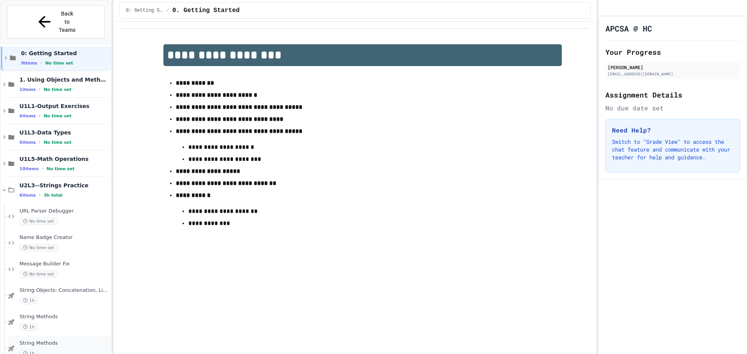
click at [47, 340] on span "String Methods" at bounding box center [64, 343] width 90 height 7
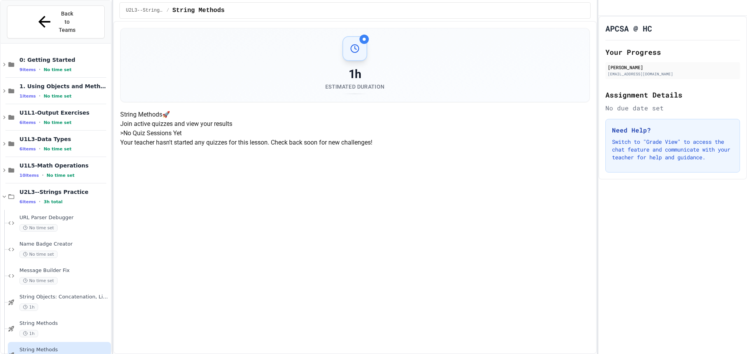
scroll to position [39, 0]
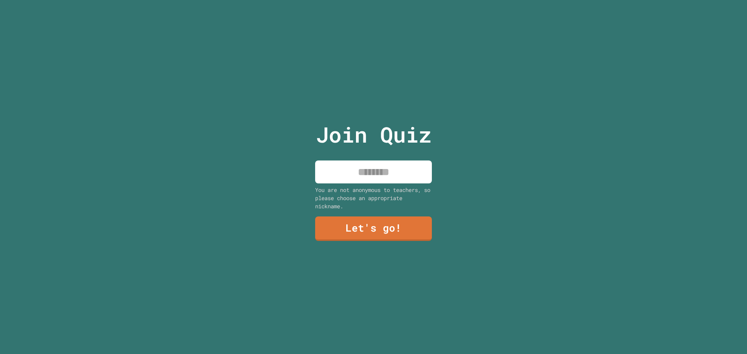
click at [374, 169] on input at bounding box center [373, 172] width 117 height 23
type input "*******"
click at [355, 226] on link "Let's go!" at bounding box center [373, 229] width 117 height 26
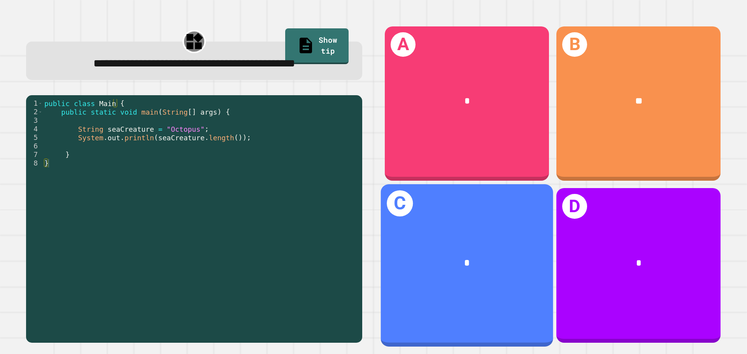
click at [431, 256] on div "*" at bounding box center [467, 263] width 134 height 14
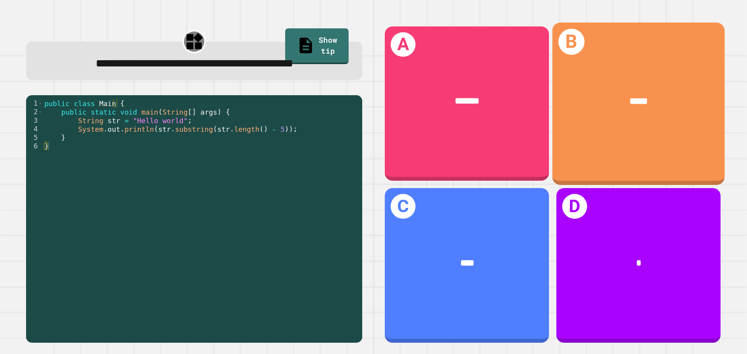
click at [643, 114] on div "*****" at bounding box center [638, 101] width 172 height 52
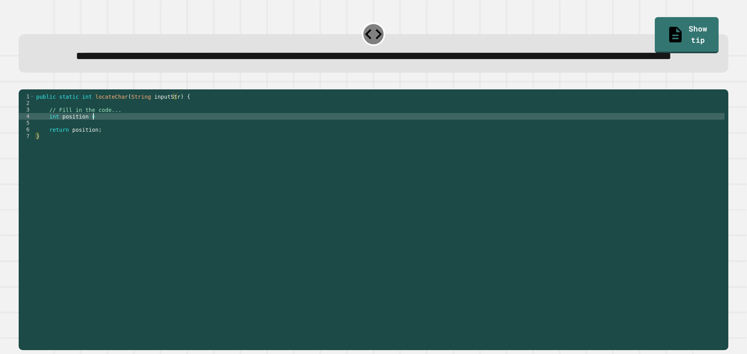
click at [144, 149] on div "public static int locateChar ( String inputStr ) { // Fill in the code... int p…" at bounding box center [380, 202] width 690 height 218
type textarea "**********"
click at [23, 83] on icon "button" at bounding box center [23, 83] width 0 height 0
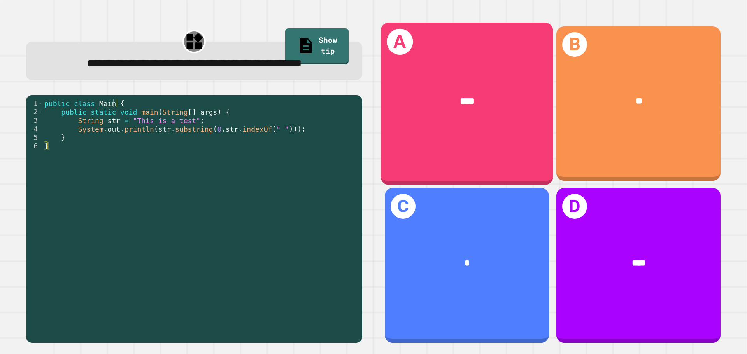
click at [497, 96] on div "****" at bounding box center [467, 101] width 134 height 14
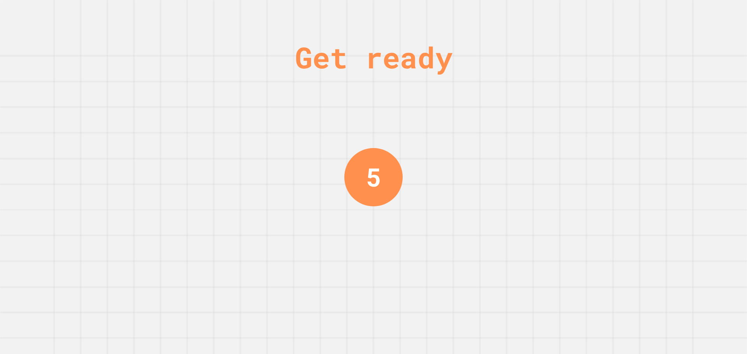
click at [545, 205] on div "Get ready 5" at bounding box center [373, 177] width 747 height 354
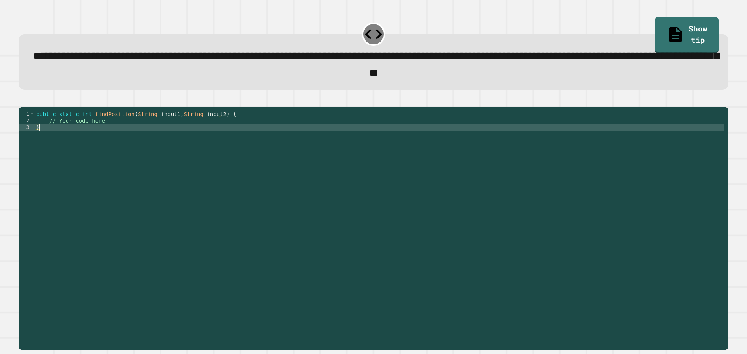
click at [120, 140] on div "public static int findPosition ( String input1 , String input2 ) { // Your code…" at bounding box center [380, 220] width 690 height 218
click at [119, 135] on div "public static int findPosition ( String input1 , String input2 ) { // Your code…" at bounding box center [380, 220] width 690 height 218
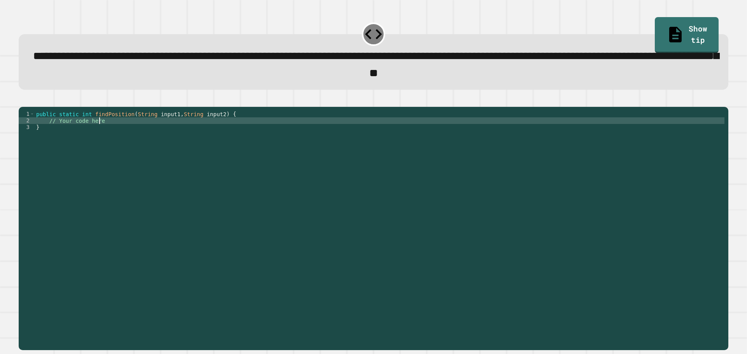
type textarea "**********"
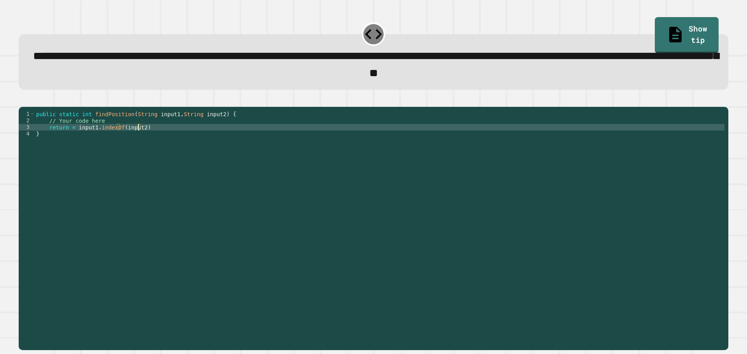
scroll to position [0, 7]
click at [30, 108] on icon "button" at bounding box center [28, 104] width 4 height 5
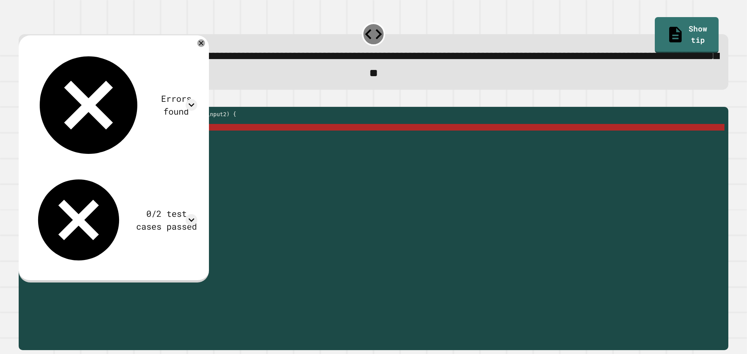
click at [140, 141] on div "public static int findPosition ( String input1 , String input2 ) { // Your code…" at bounding box center [380, 220] width 690 height 218
click at [137, 139] on div "public static int findPosition ( String input1 , String input2 ) { // Your code…" at bounding box center [380, 220] width 690 height 218
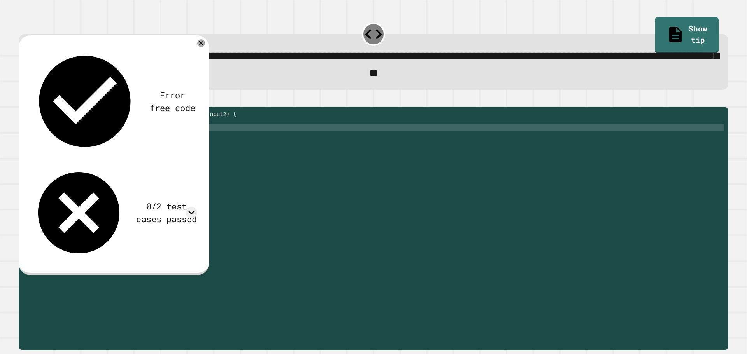
scroll to position [0, 6]
click at [23, 100] on icon "button" at bounding box center [23, 100] width 0 height 0
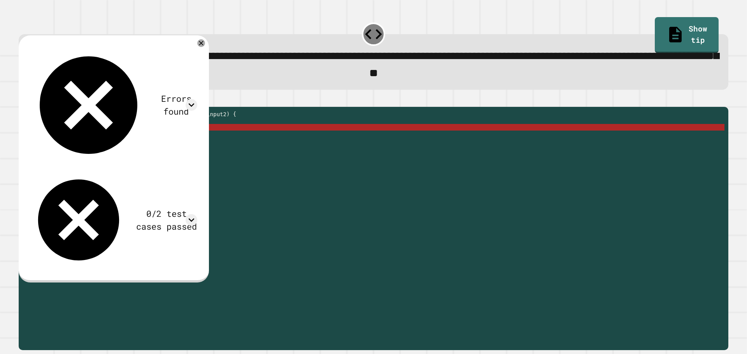
click at [143, 140] on div "public static int findPosition ( String input1 , String input2 ) { // Your code…" at bounding box center [380, 220] width 690 height 218
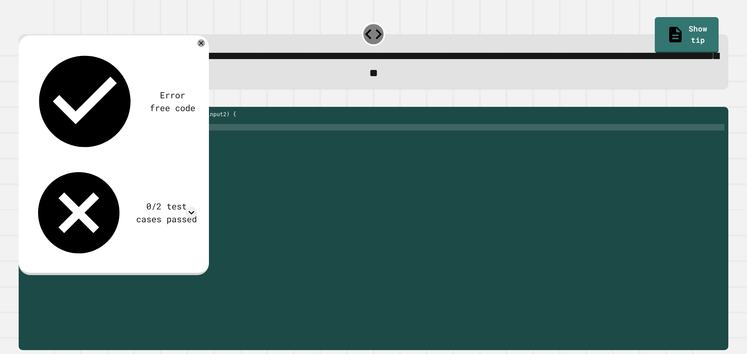
click at [23, 100] on icon "button" at bounding box center [23, 100] width 0 height 0
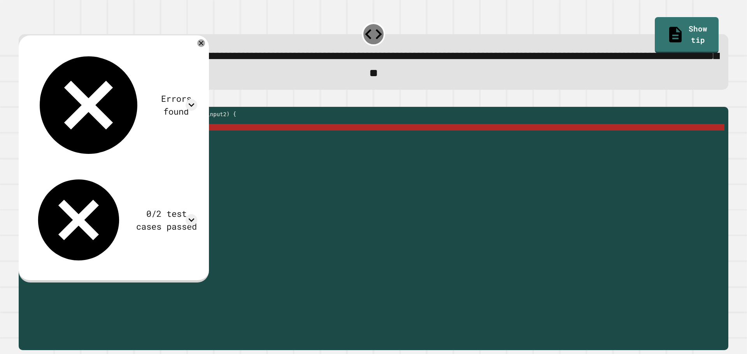
click at [75, 140] on div "public static int findPosition ( String input1 , String input2 ) { // Your code…" at bounding box center [380, 220] width 690 height 218
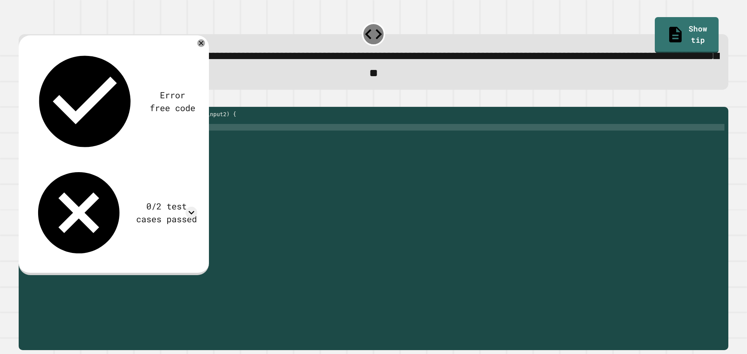
type textarea "**********"
click at [23, 100] on icon "button" at bounding box center [23, 100] width 0 height 0
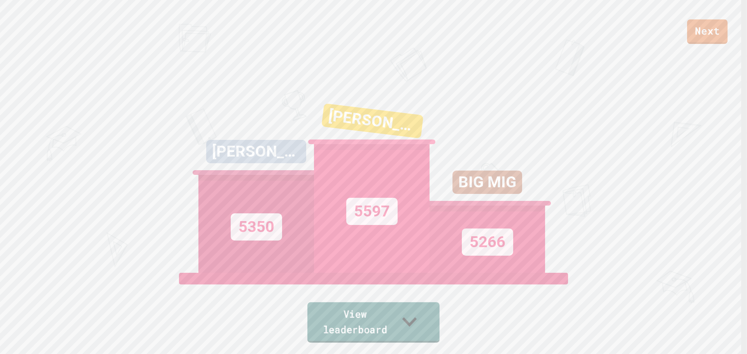
click at [365, 329] on link "View leaderboard" at bounding box center [373, 323] width 132 height 40
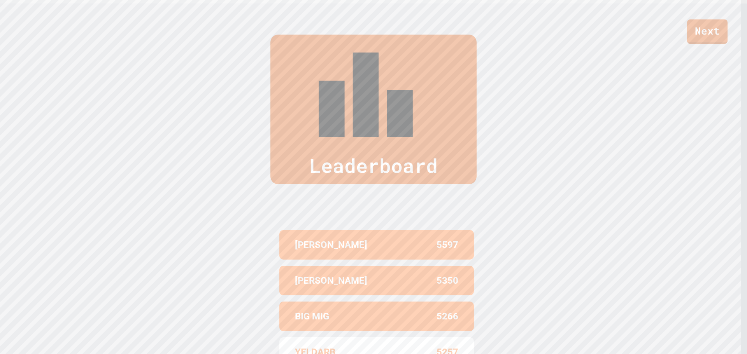
scroll to position [352, 0]
click at [708, 34] on link "Next" at bounding box center [707, 31] width 40 height 26
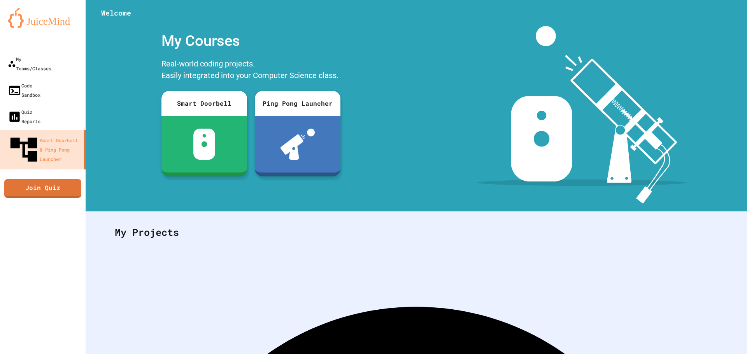
scroll to position [36, 0]
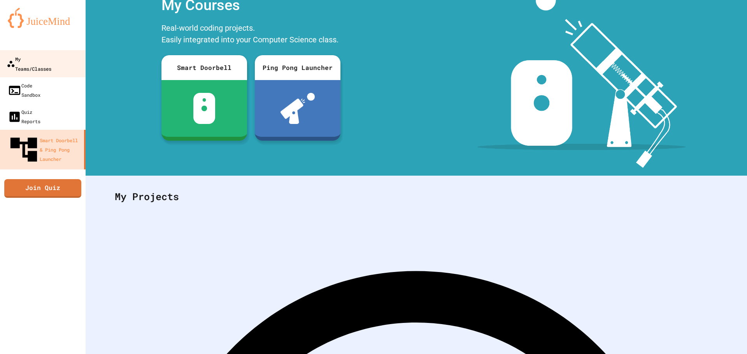
click at [0, 50] on link "My Teams/Classes" at bounding box center [43, 63] width 88 height 27
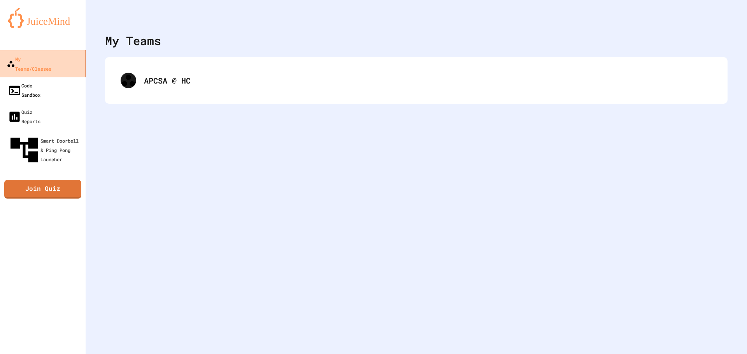
click at [39, 81] on div "Code Sandbox" at bounding box center [24, 90] width 33 height 19
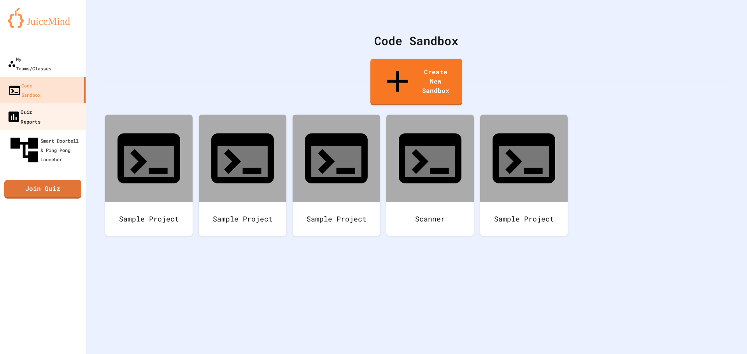
click at [40, 107] on div "Quiz Reports" at bounding box center [24, 116] width 34 height 19
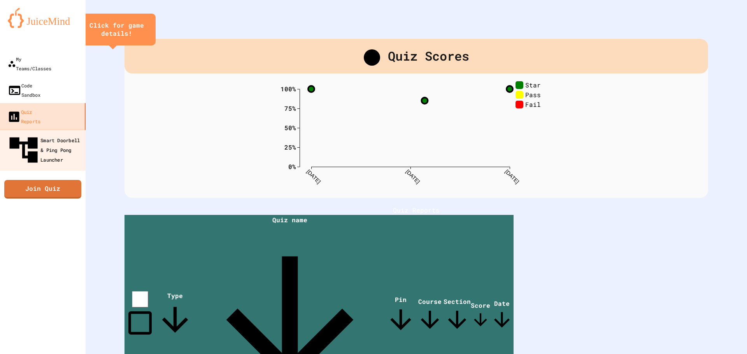
click at [42, 133] on div "Smart Doorbell & Ping Pong Launcher" at bounding box center [45, 150] width 77 height 34
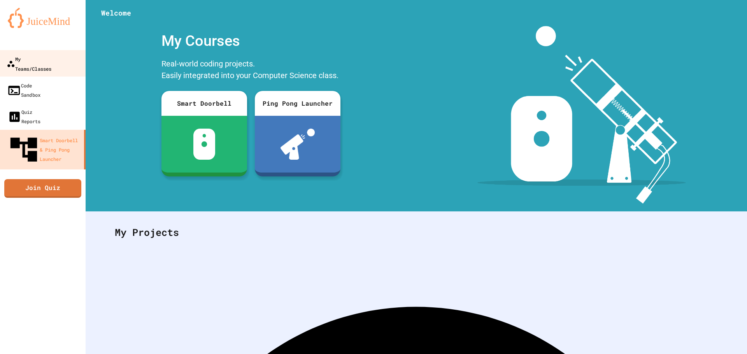
click at [50, 61] on div "My Teams/Classes" at bounding box center [29, 63] width 45 height 19
